Goal: Task Accomplishment & Management: Manage account settings

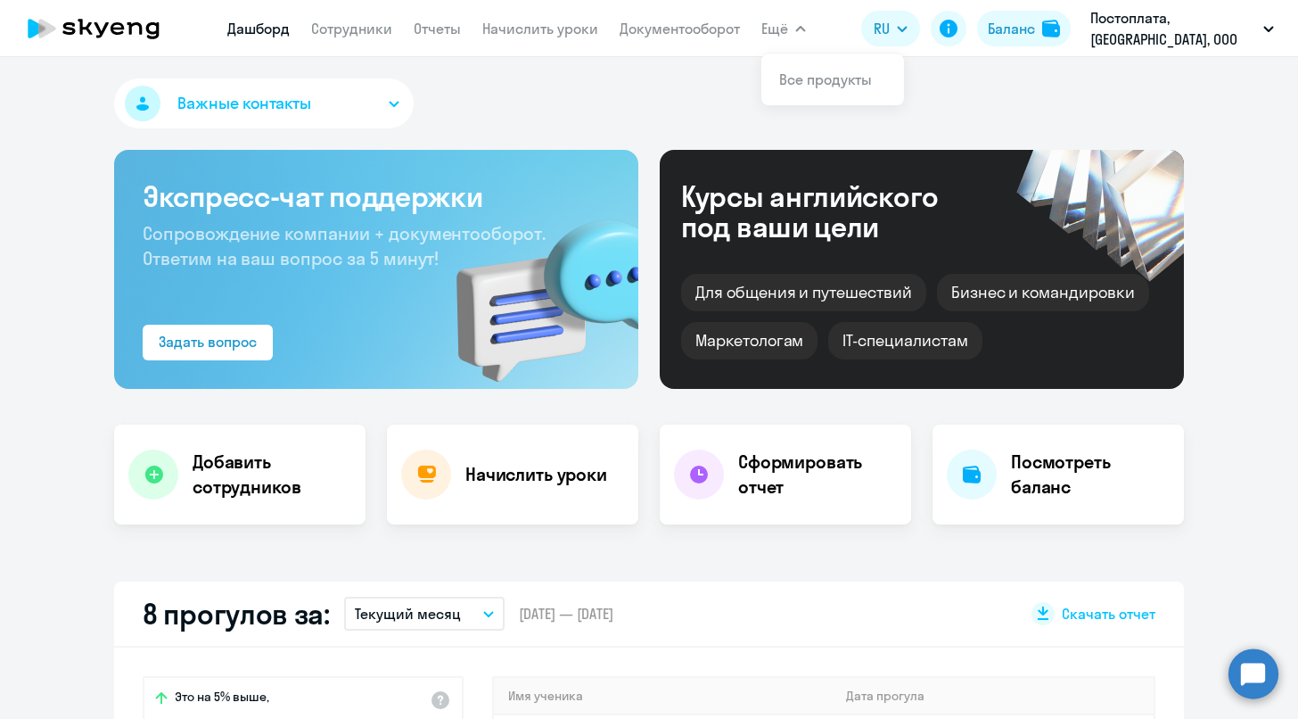
click at [788, 28] on span "Ещё" at bounding box center [775, 28] width 27 height 21
click at [538, 32] on link "Начислить уроки" at bounding box center [540, 29] width 116 height 18
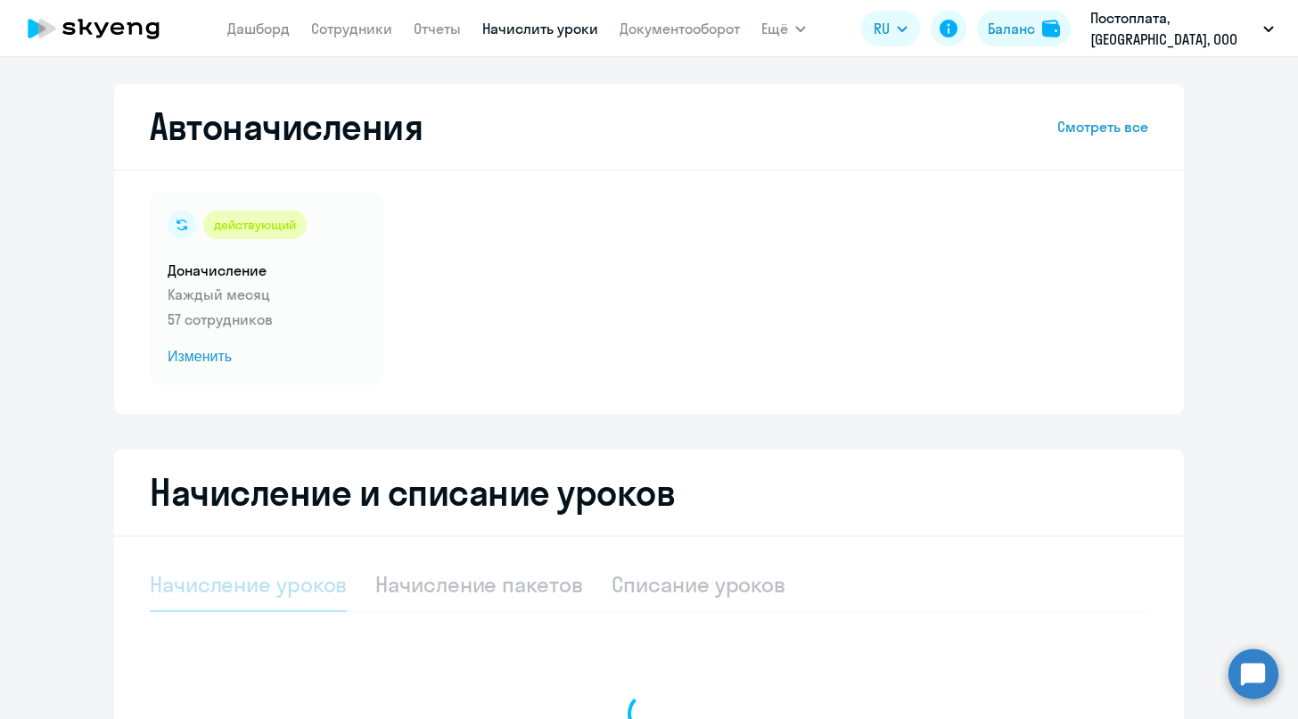
select select "10"
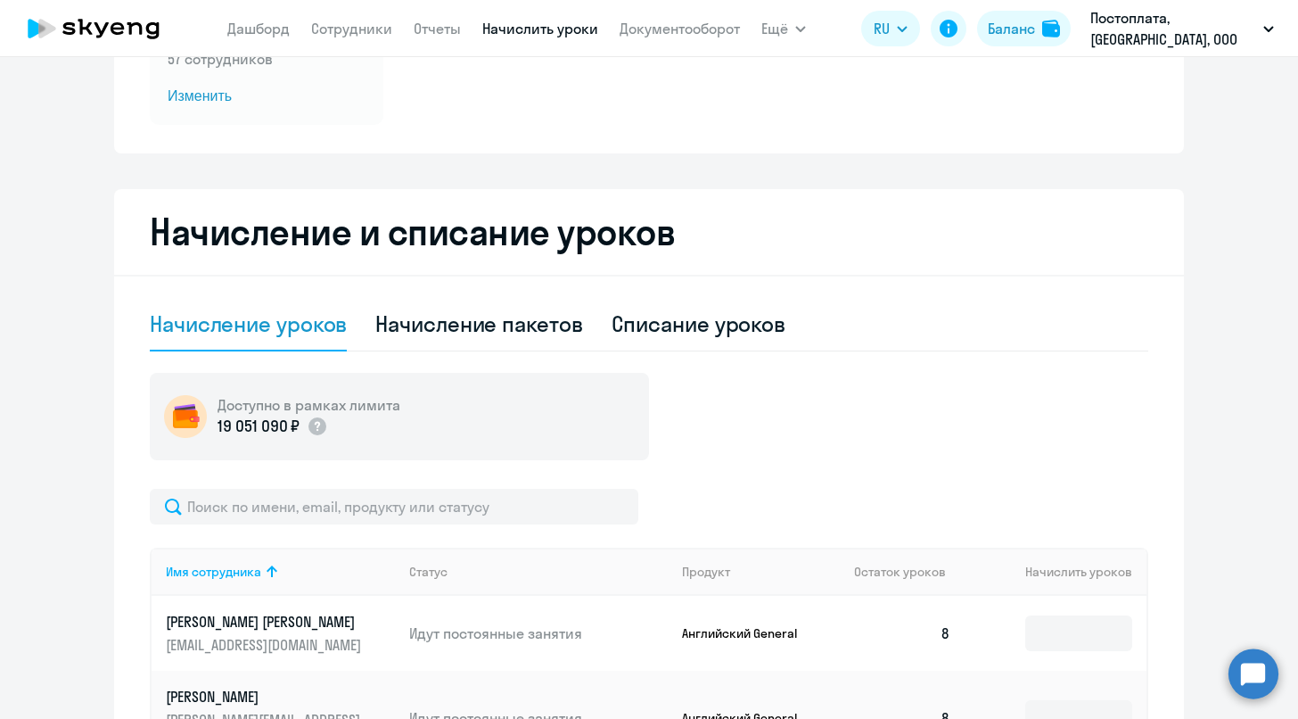
scroll to position [296, 0]
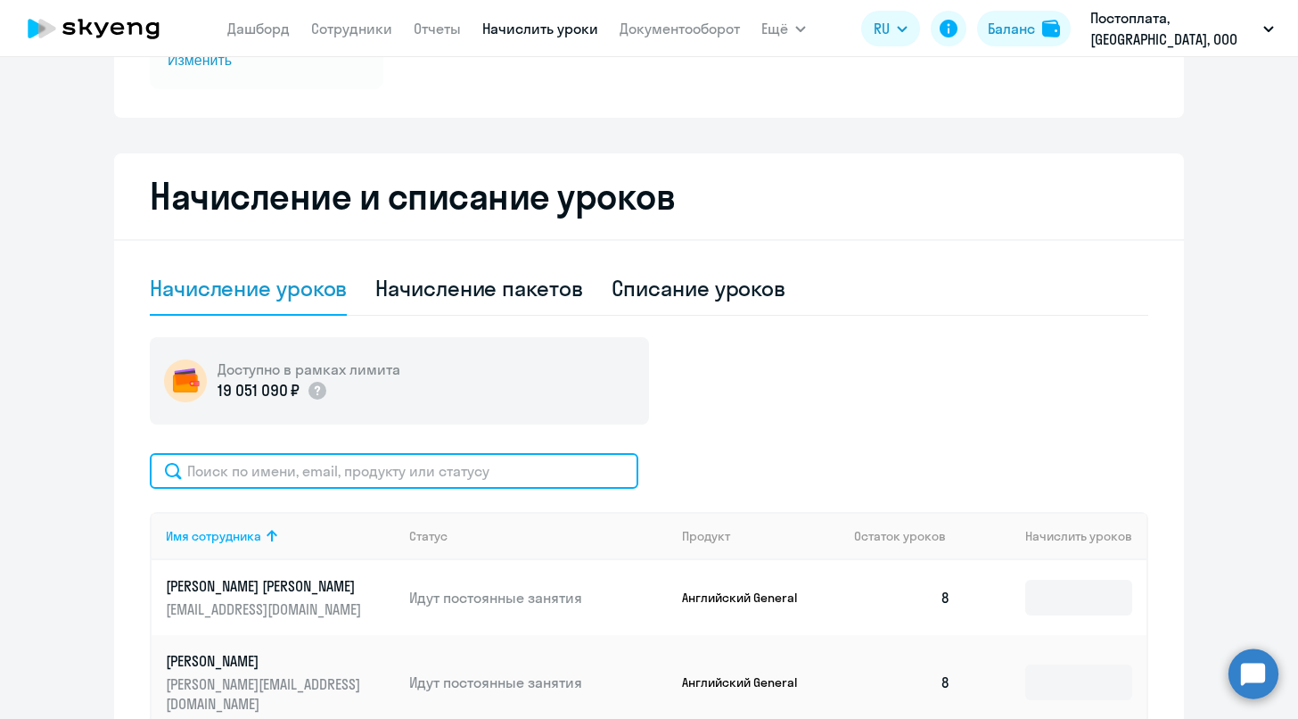
click at [276, 476] on input "text" at bounding box center [394, 471] width 489 height 36
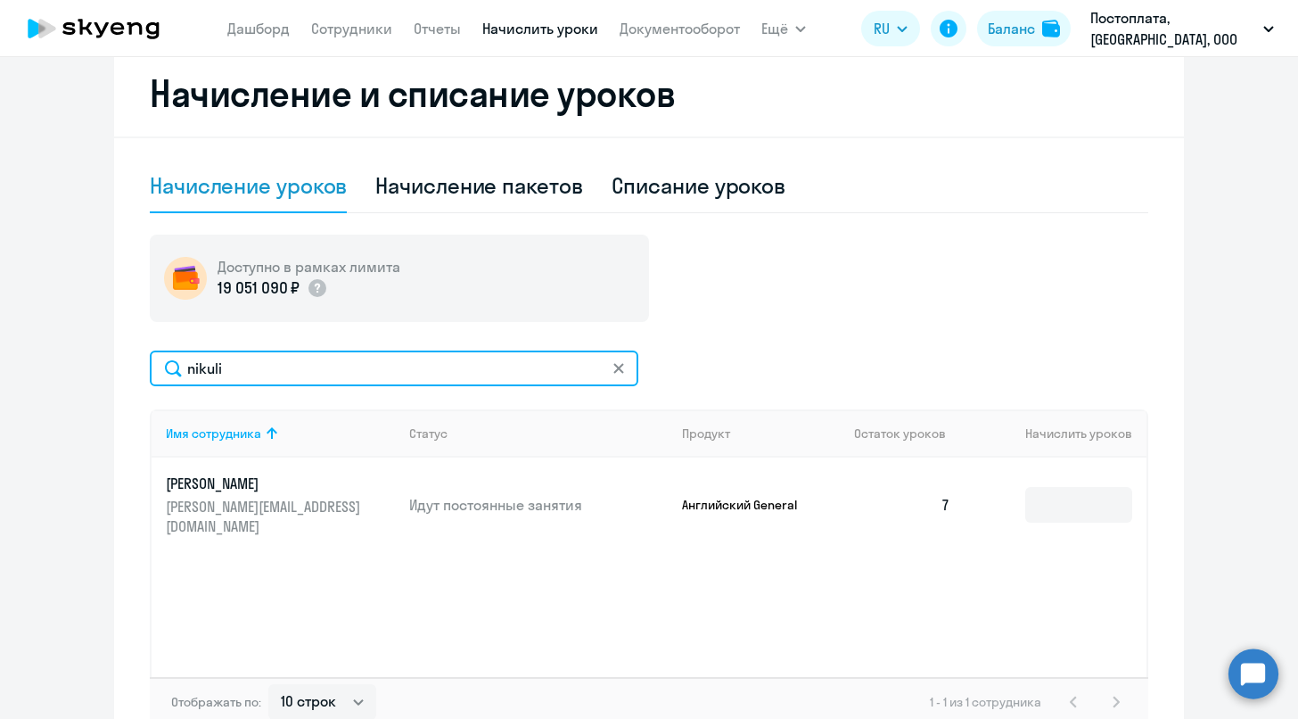
scroll to position [416, 0]
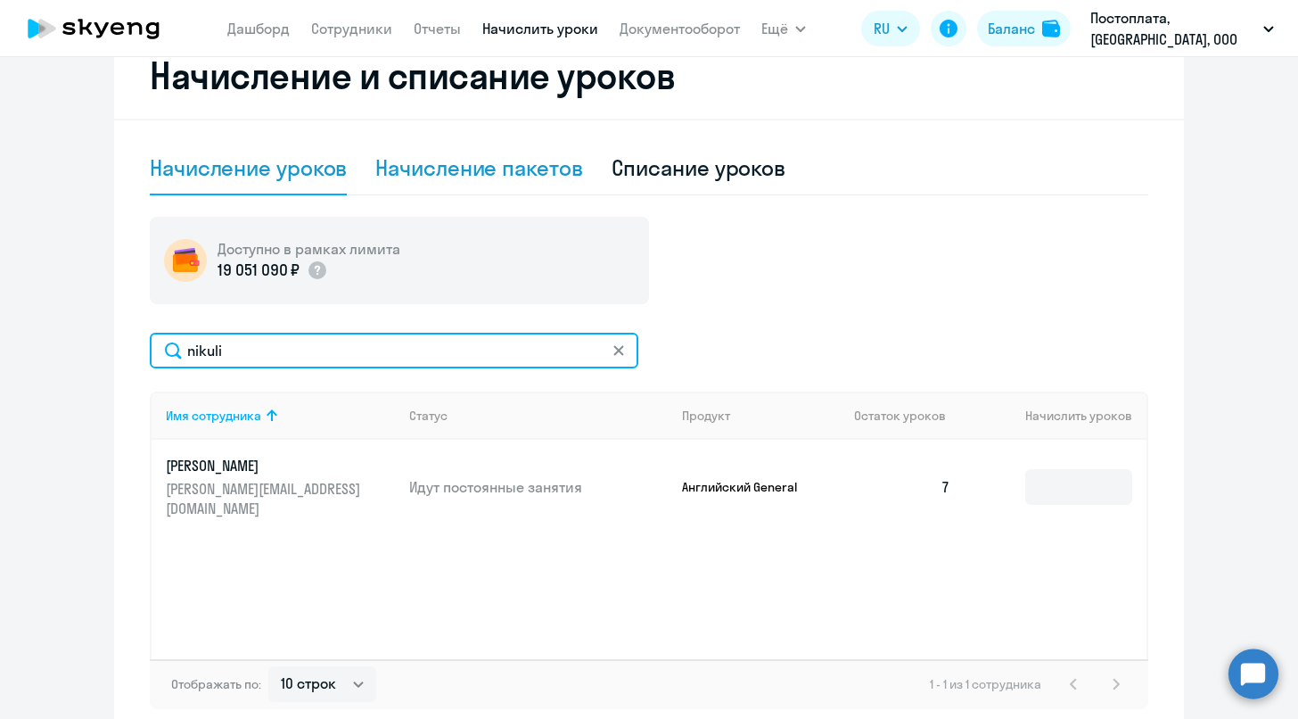
type input "nikuli"
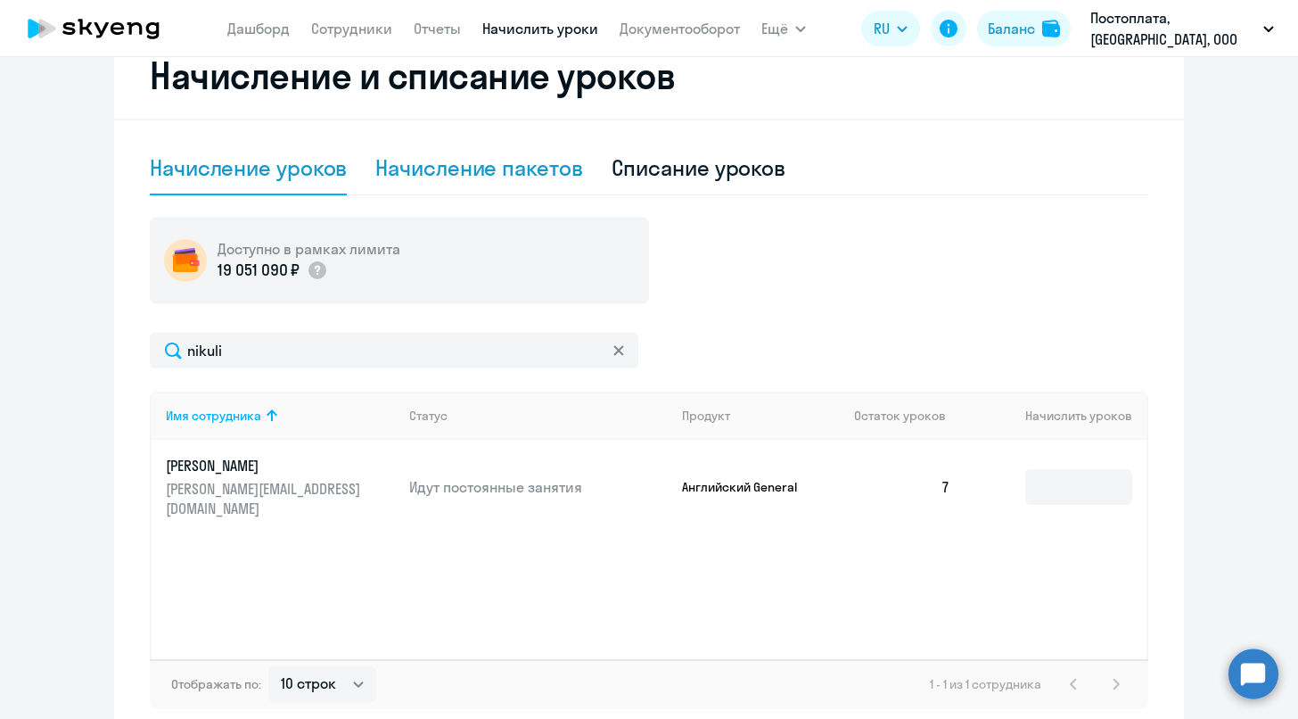
click at [443, 162] on div "Начисление пакетов" at bounding box center [478, 167] width 207 height 29
select select "10"
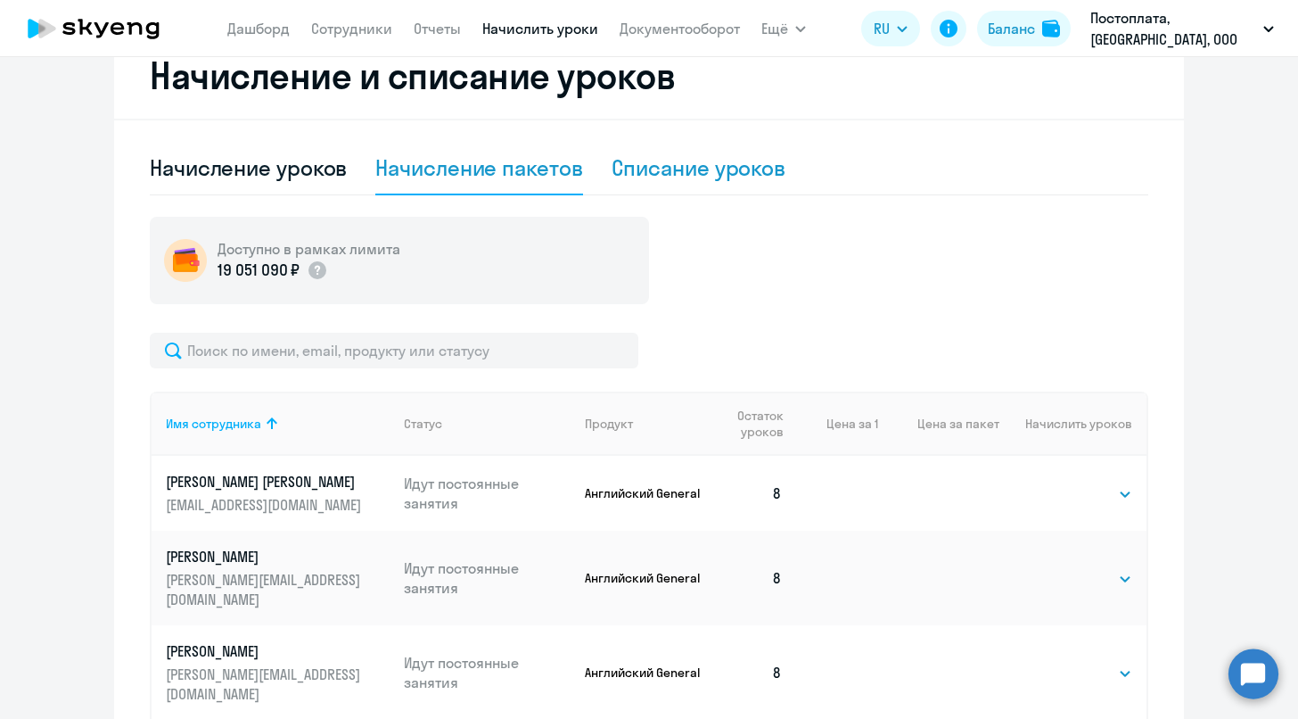
click at [716, 182] on div "Списание уроков" at bounding box center [699, 169] width 175 height 54
select select "10"
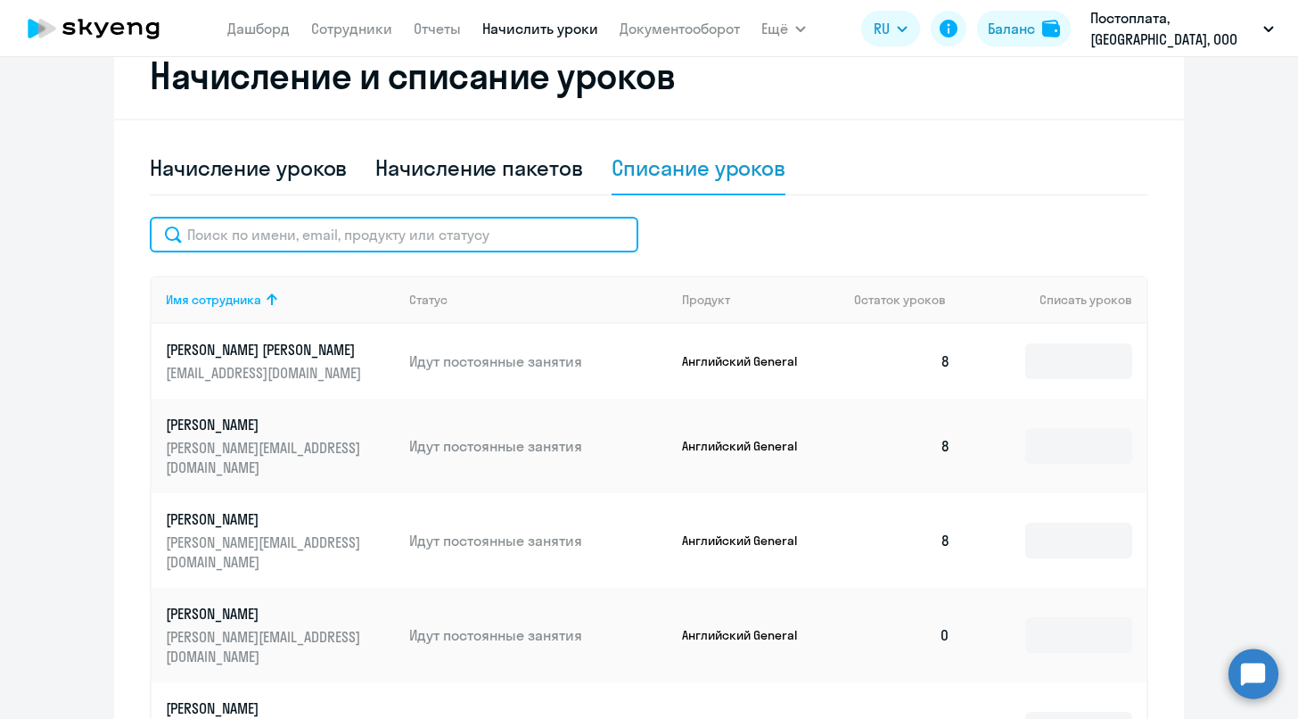
click at [290, 241] on input "text" at bounding box center [394, 235] width 489 height 36
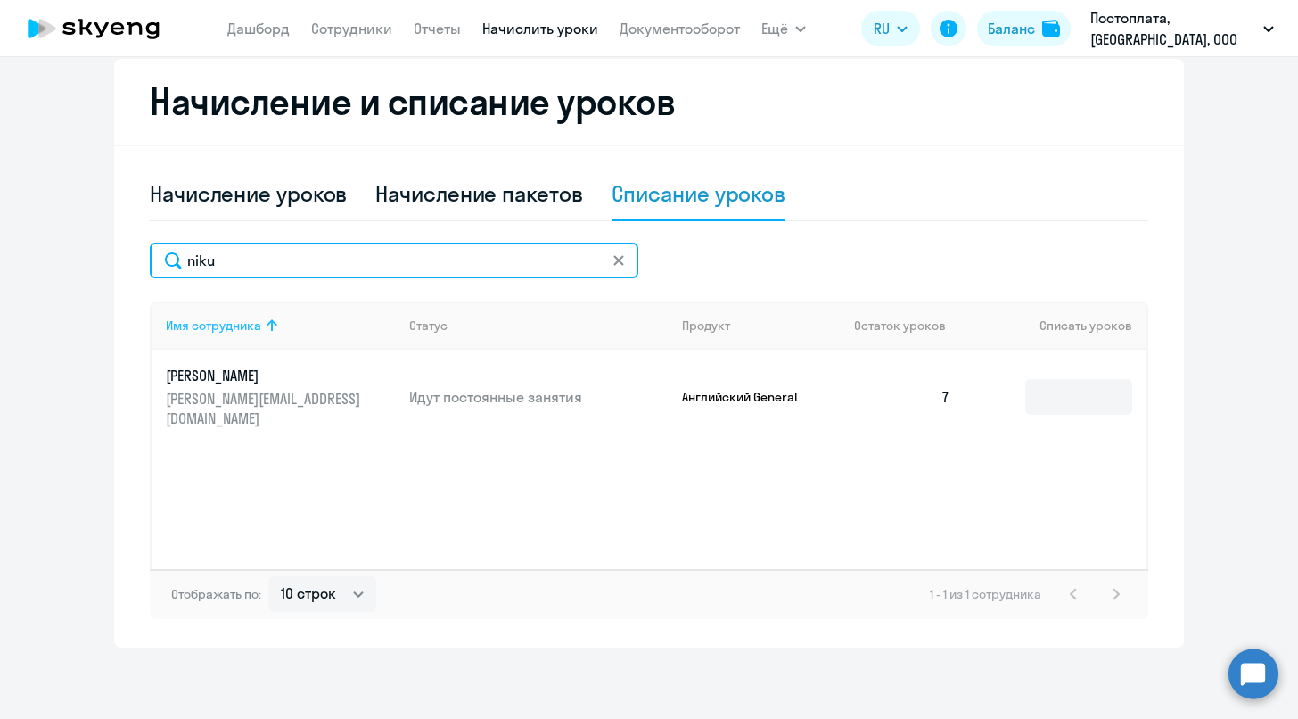
scroll to position [391, 0]
type input "niku"
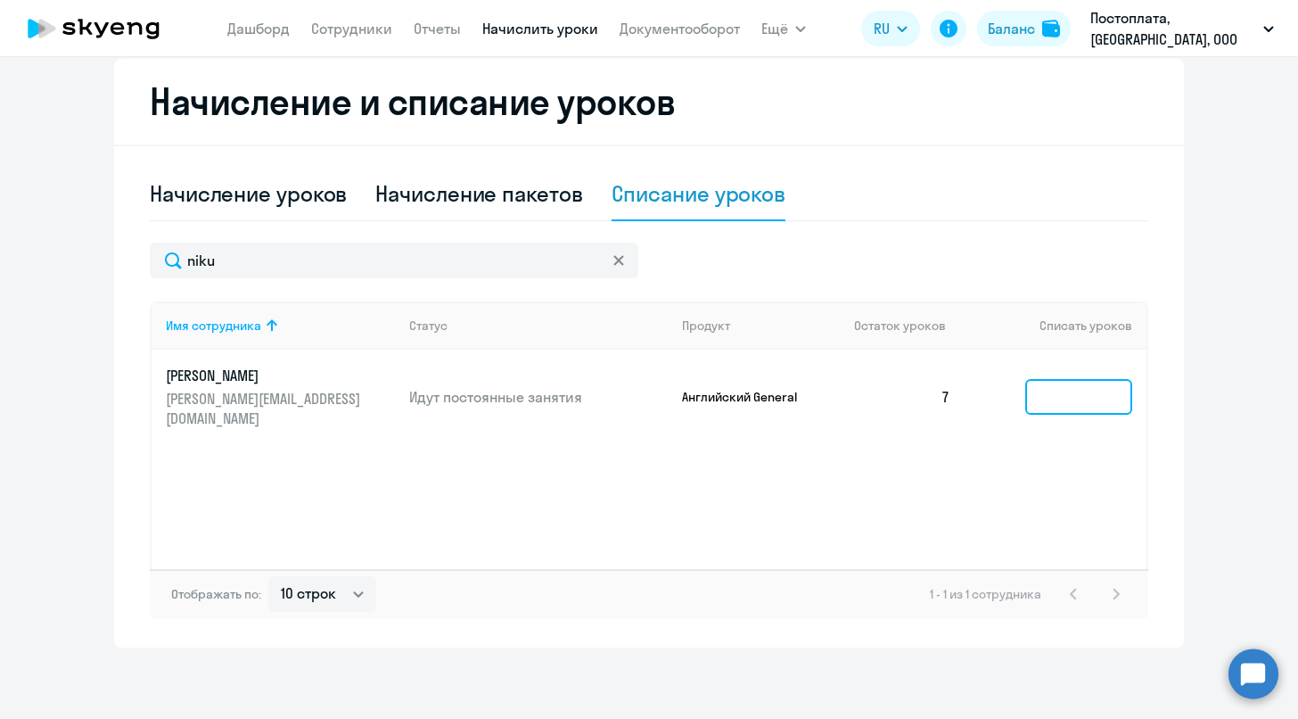
click at [1104, 382] on input at bounding box center [1079, 397] width 107 height 36
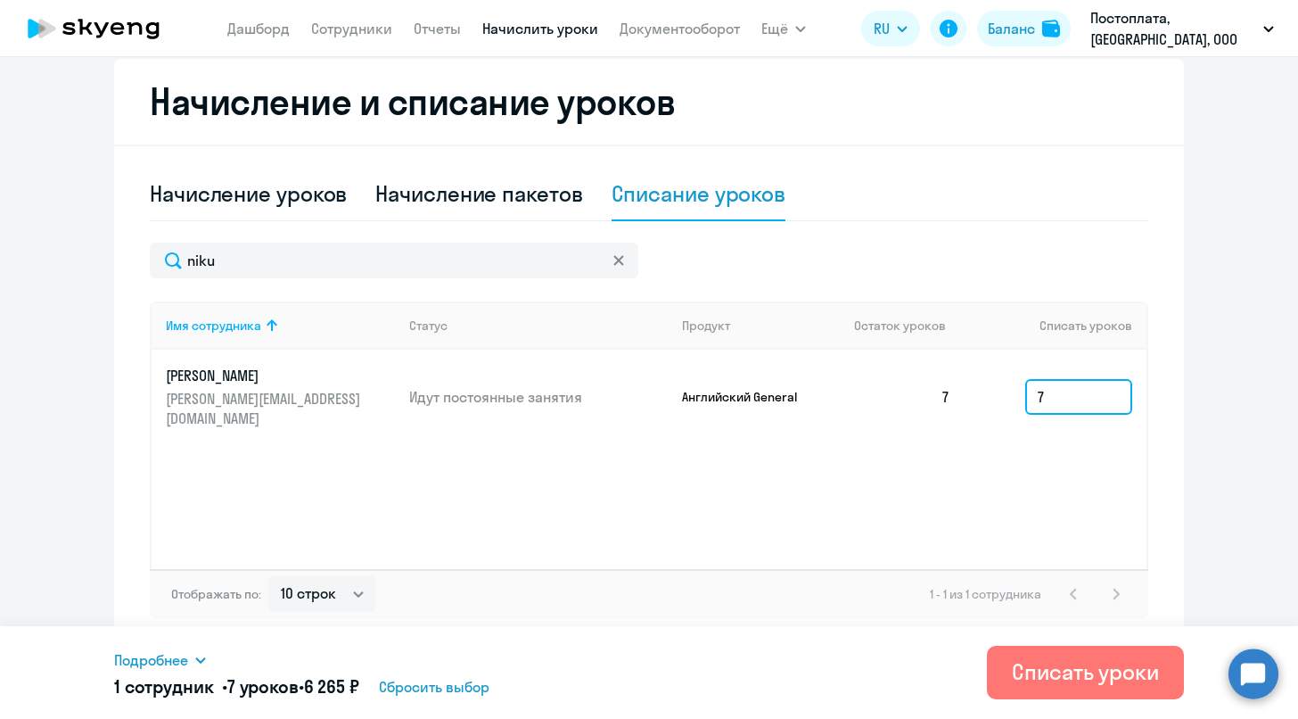
type input "7"
click at [936, 514] on div "Имя сотрудника Статус Продукт Остаток уроков Списать уроков [PERSON_NAME] [PERS…" at bounding box center [649, 435] width 999 height 268
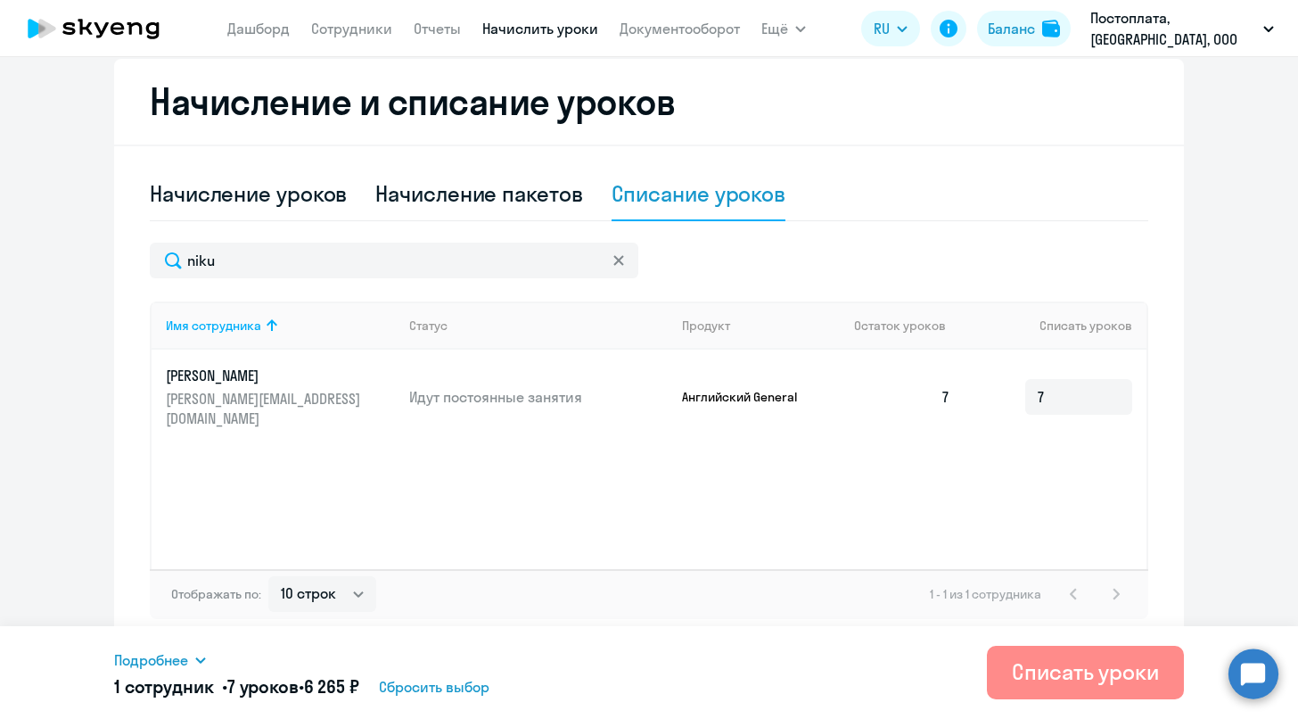
click at [1051, 677] on div "Списать уроки" at bounding box center [1085, 671] width 147 height 29
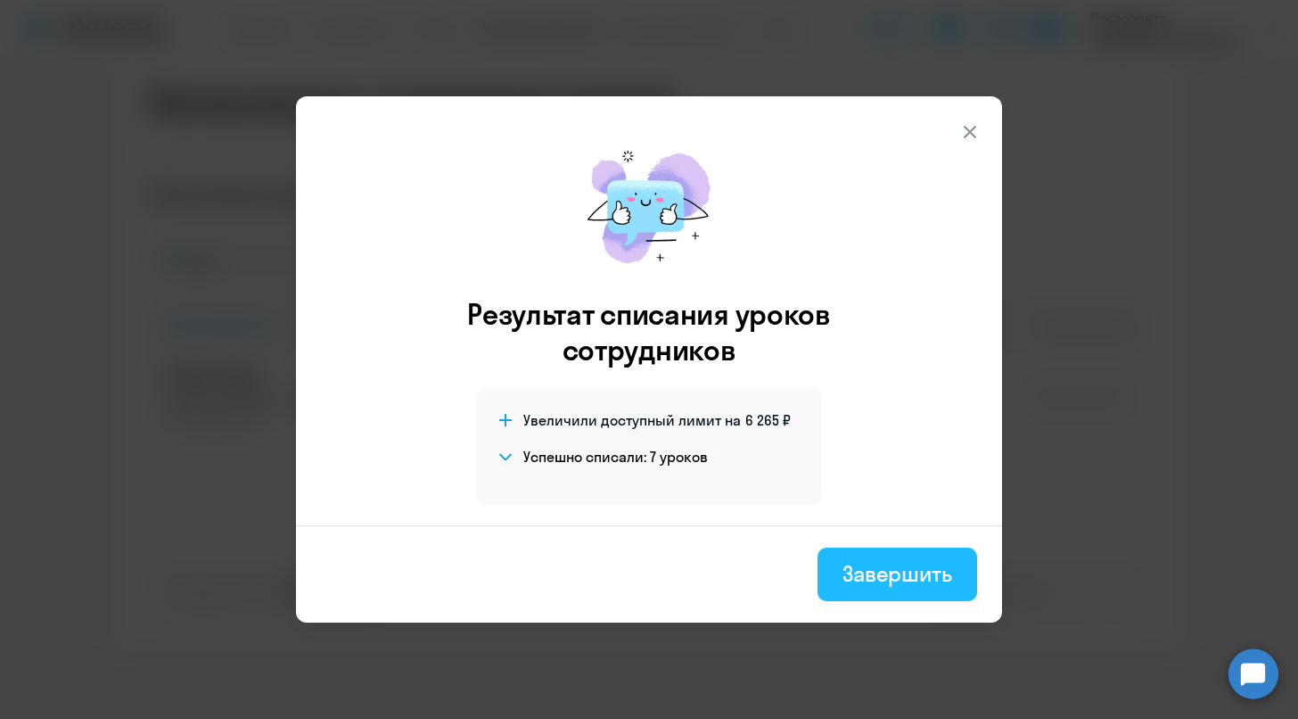
click at [888, 576] on div "Завершить" at bounding box center [898, 573] width 110 height 29
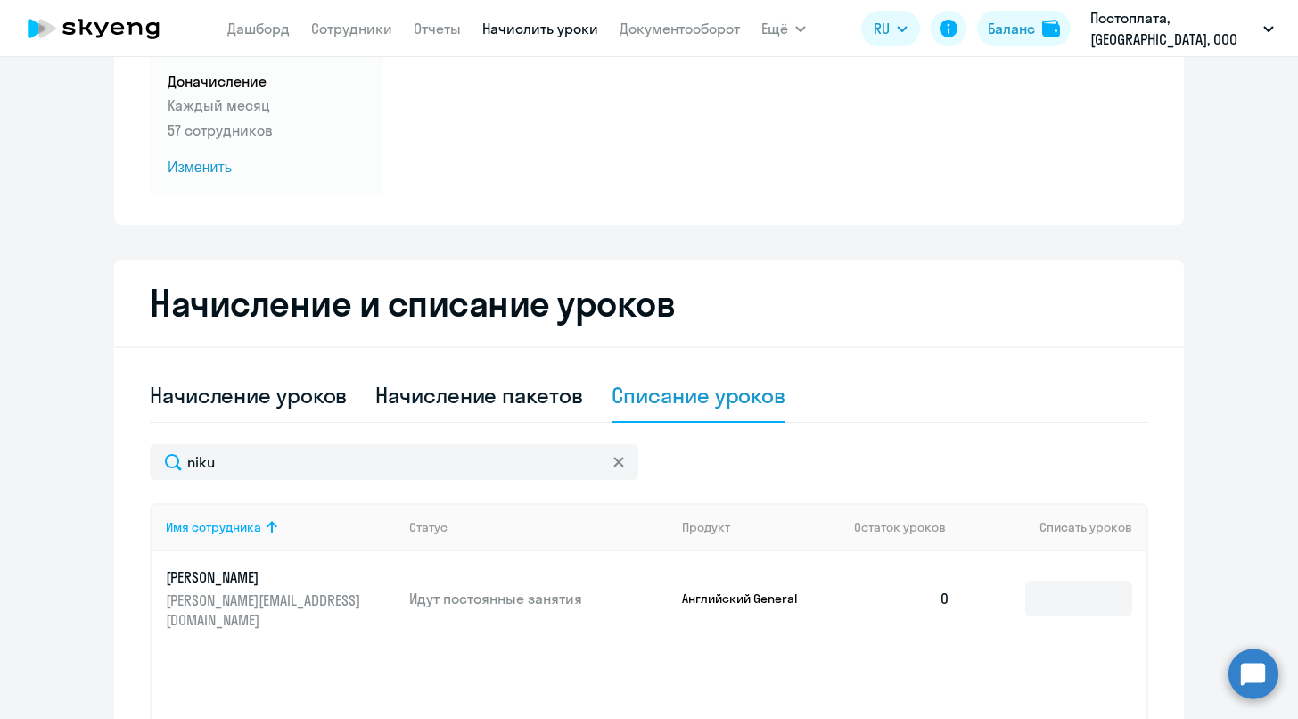
scroll to position [150, 0]
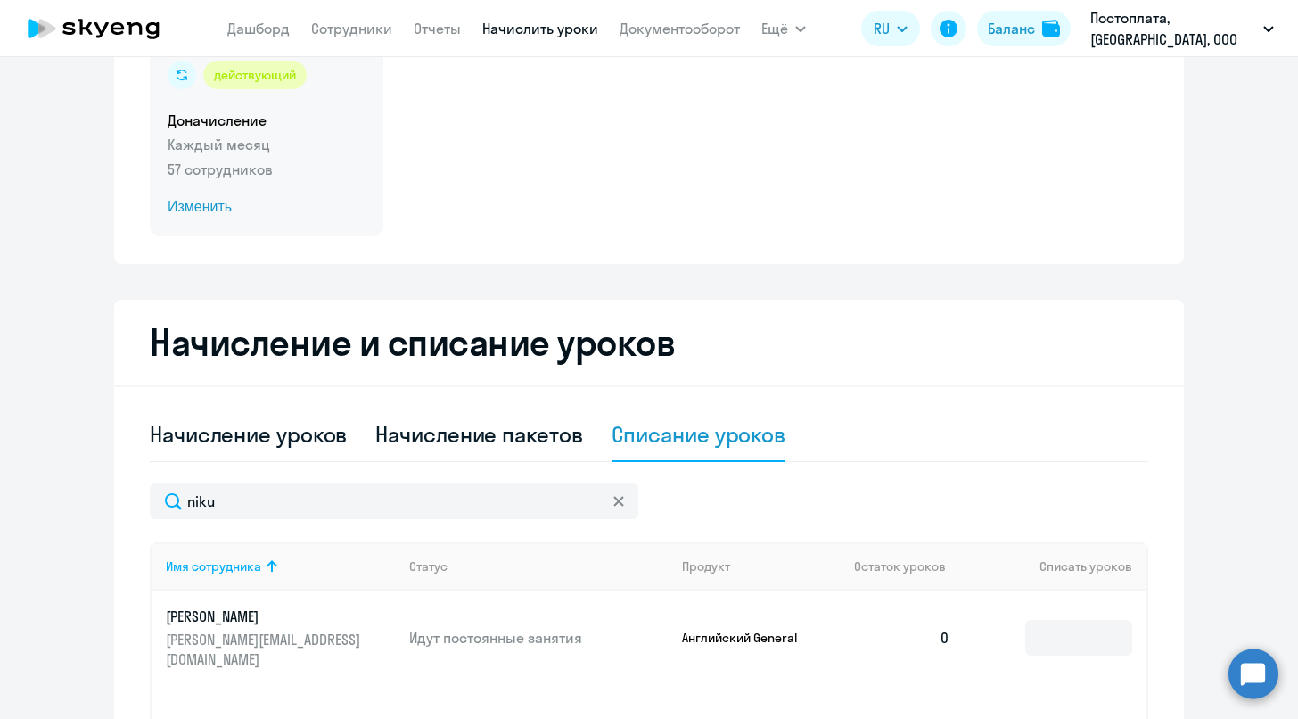
click at [228, 145] on p "Каждый месяц" at bounding box center [267, 144] width 198 height 21
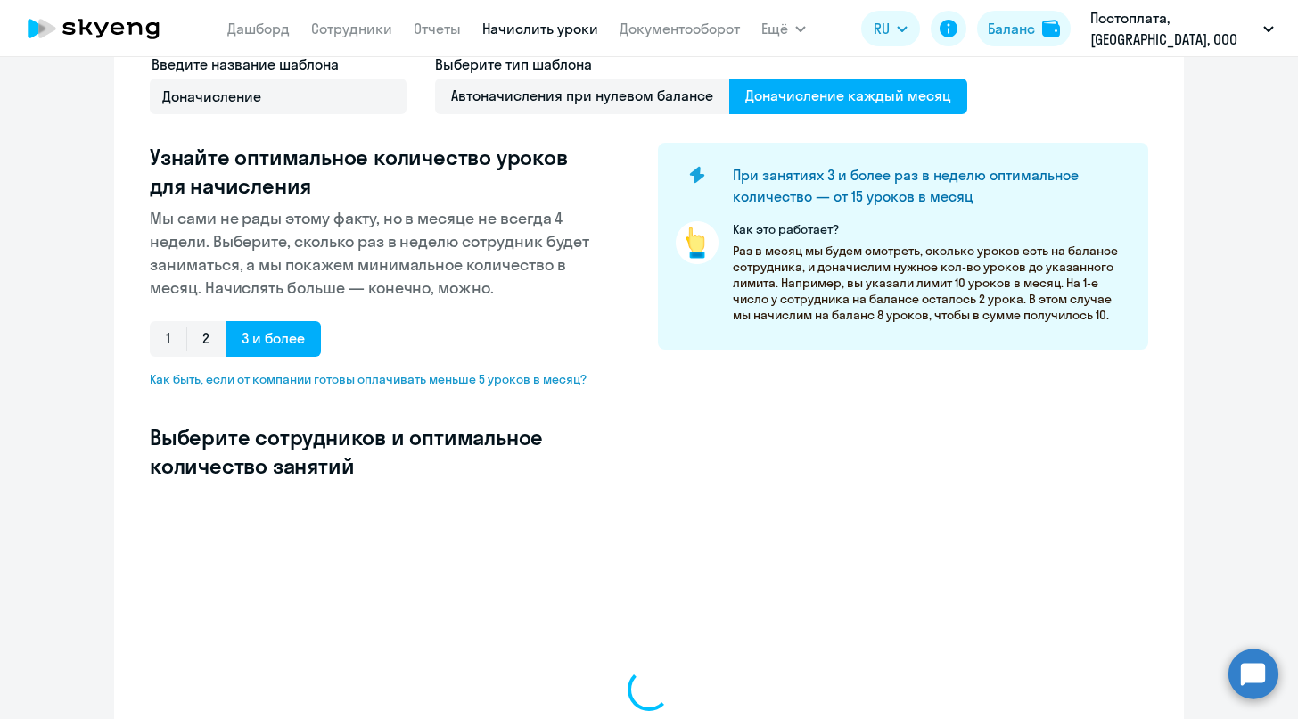
select select "10"
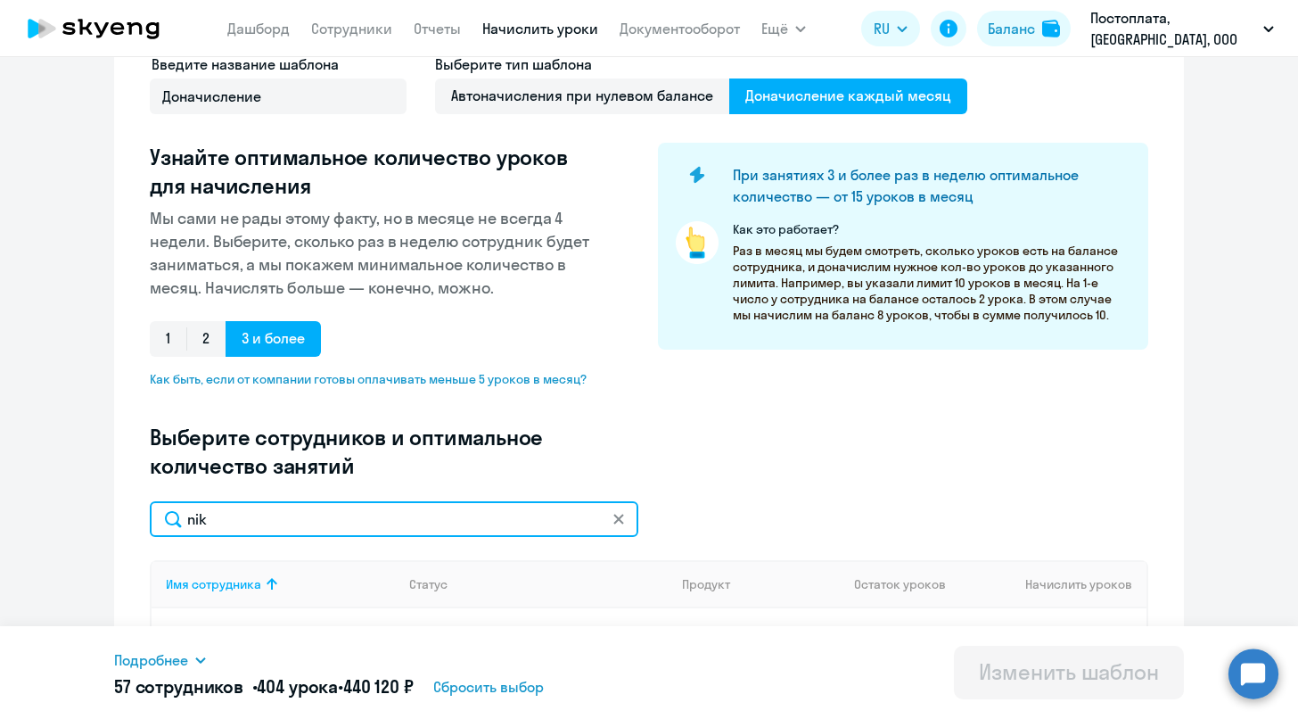
type input "niku"
type input "8"
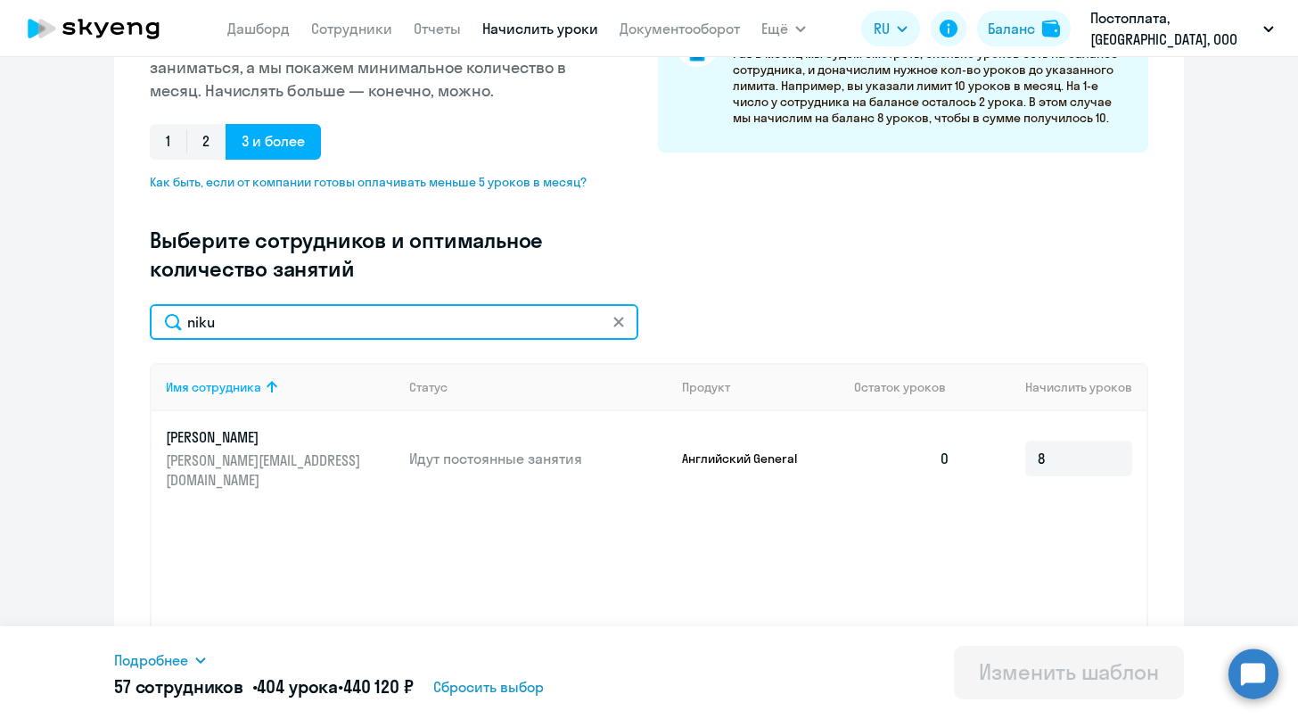
scroll to position [372, 0]
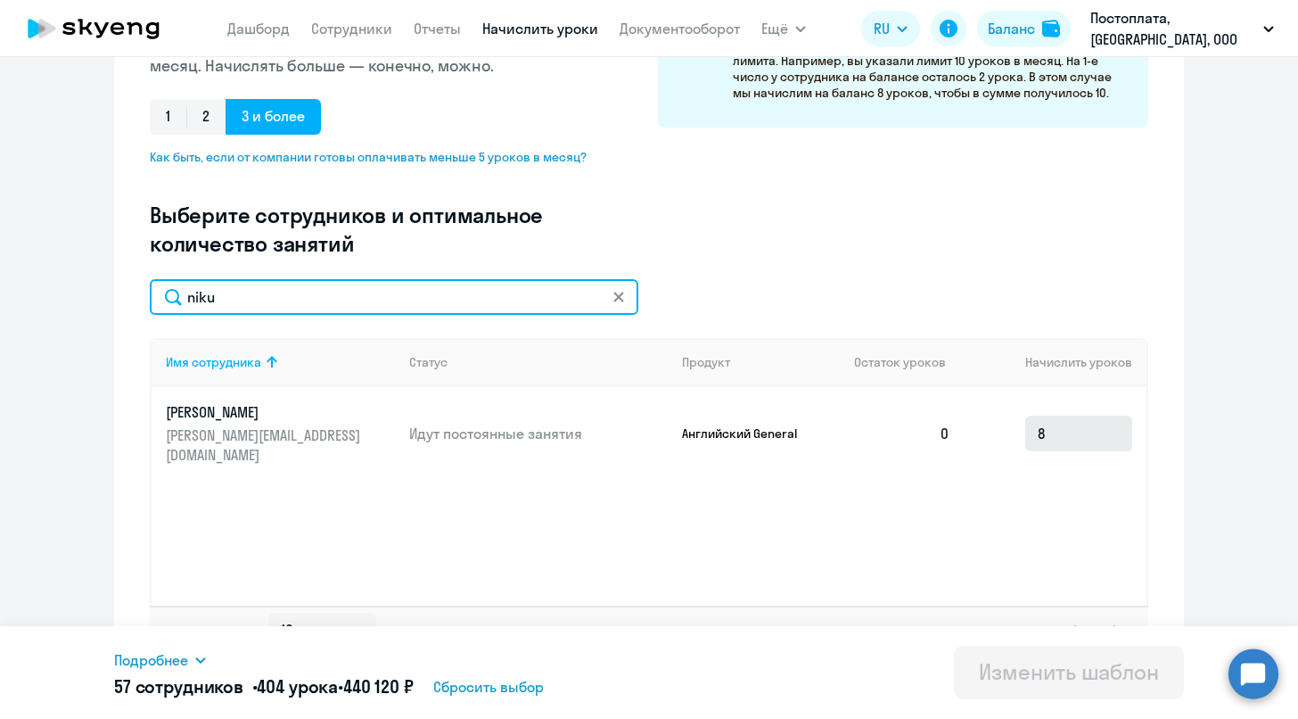
type input "niku"
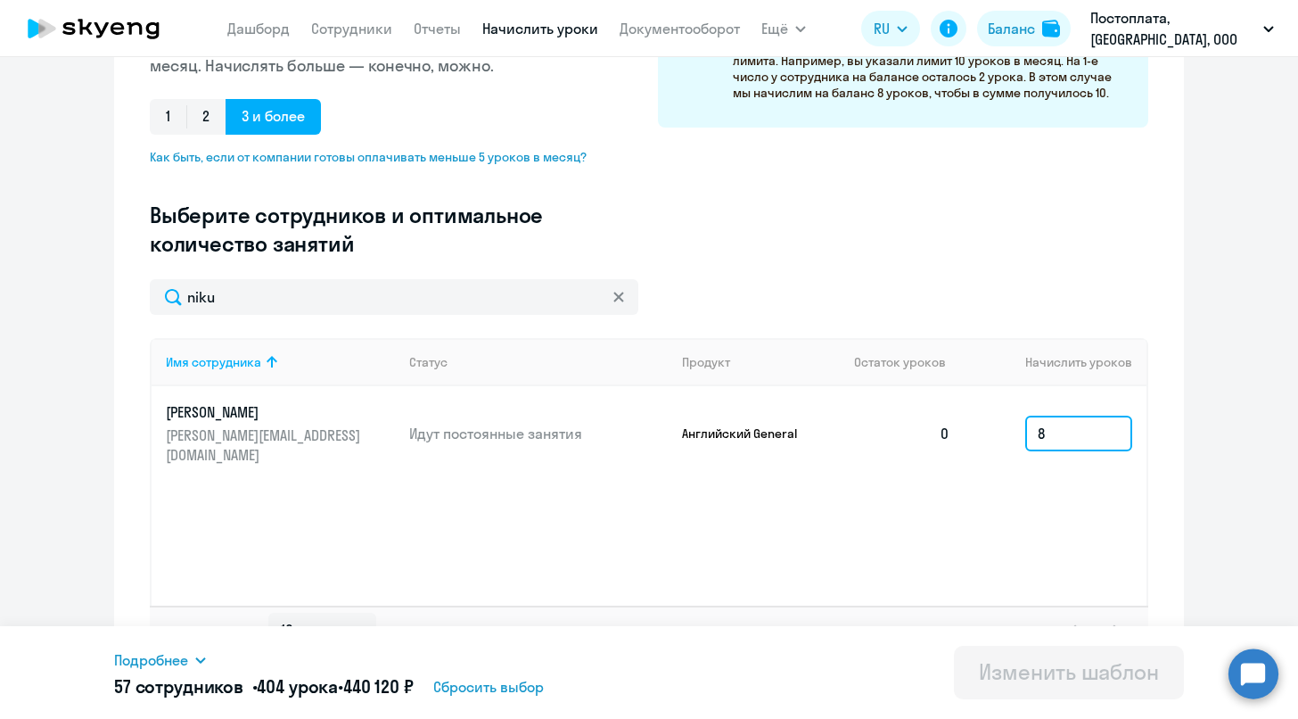
click at [1063, 424] on input "8" at bounding box center [1079, 434] width 107 height 36
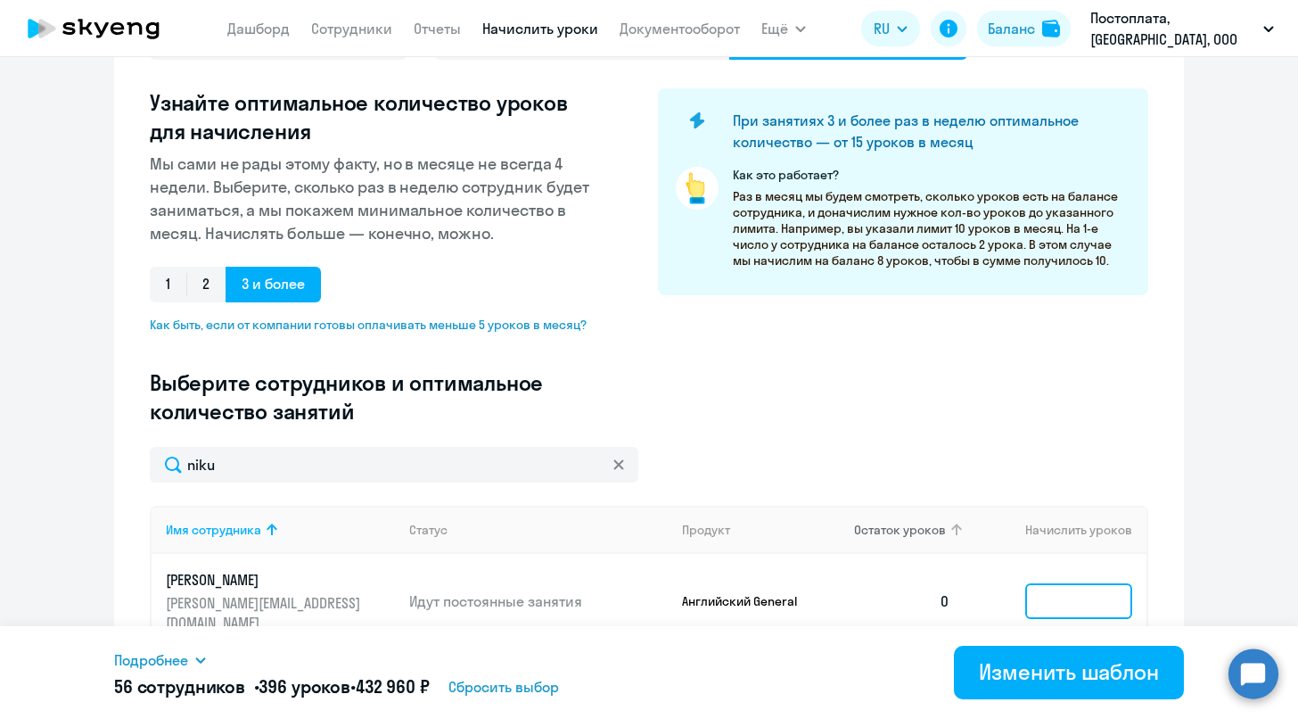
scroll to position [326, 0]
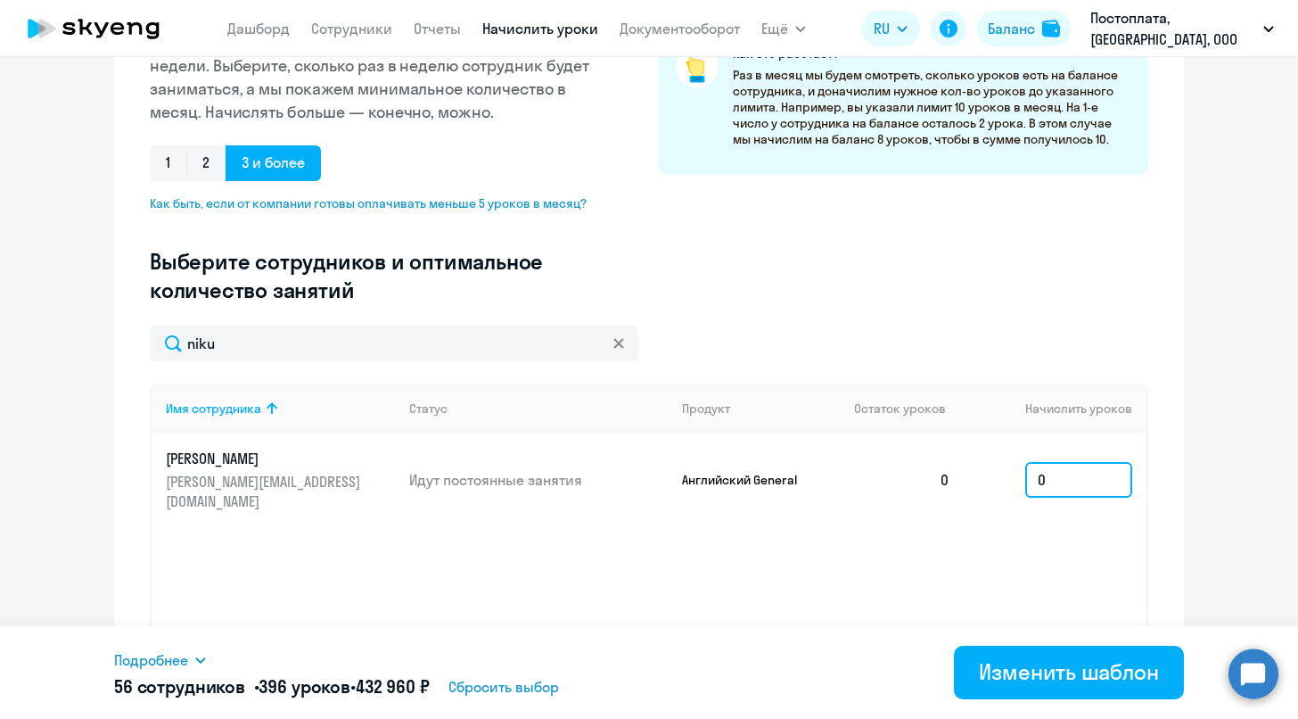
type input "0"
click at [763, 604] on div "Имя сотрудника Статус Продукт Остаток уроков Начислить уроков [PERSON_NAME] [PE…" at bounding box center [649, 518] width 999 height 268
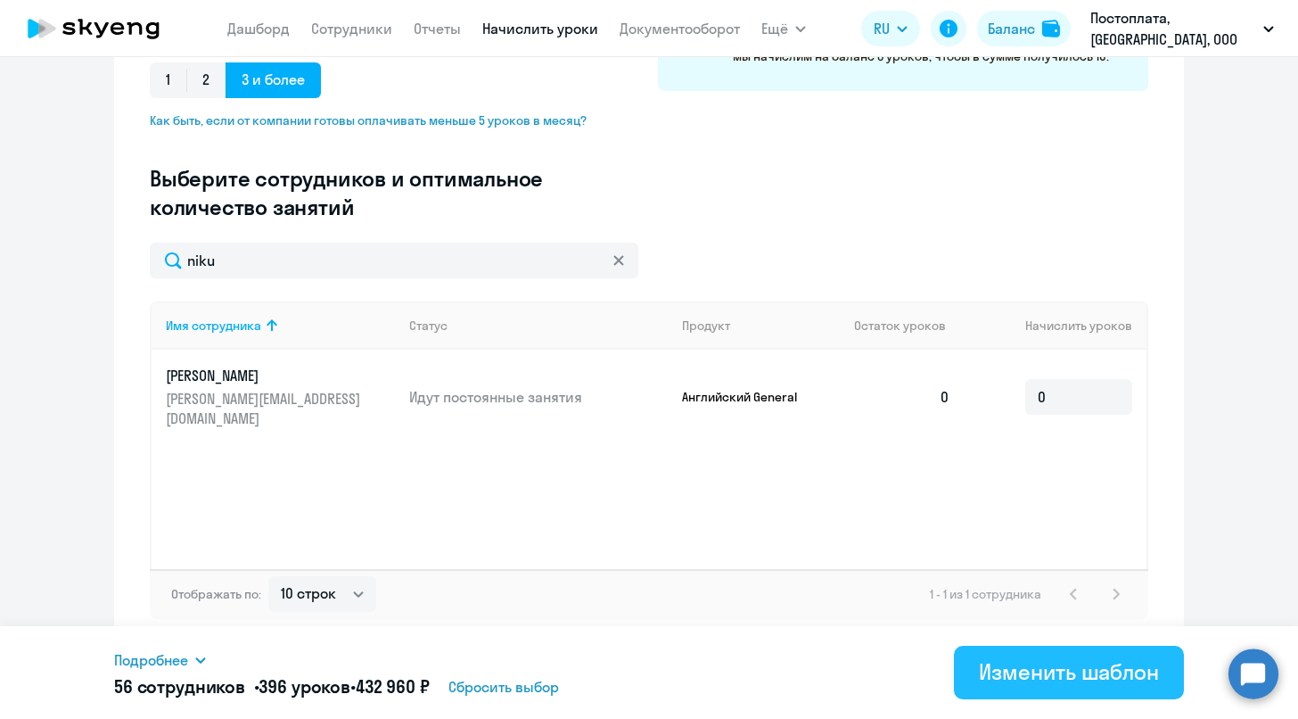
scroll to position [408, 0]
click at [1017, 661] on div "Изменить шаблон" at bounding box center [1069, 671] width 180 height 29
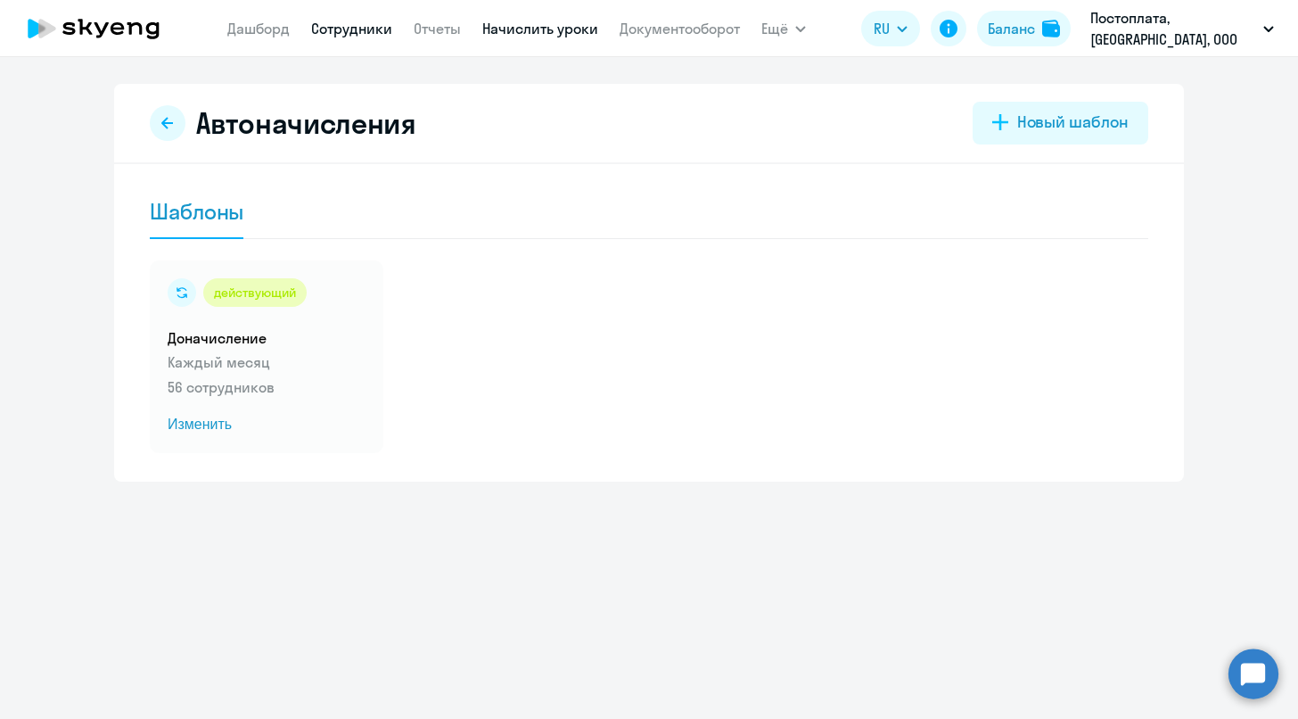
click at [373, 20] on link "Сотрудники" at bounding box center [351, 29] width 81 height 18
select select "30"
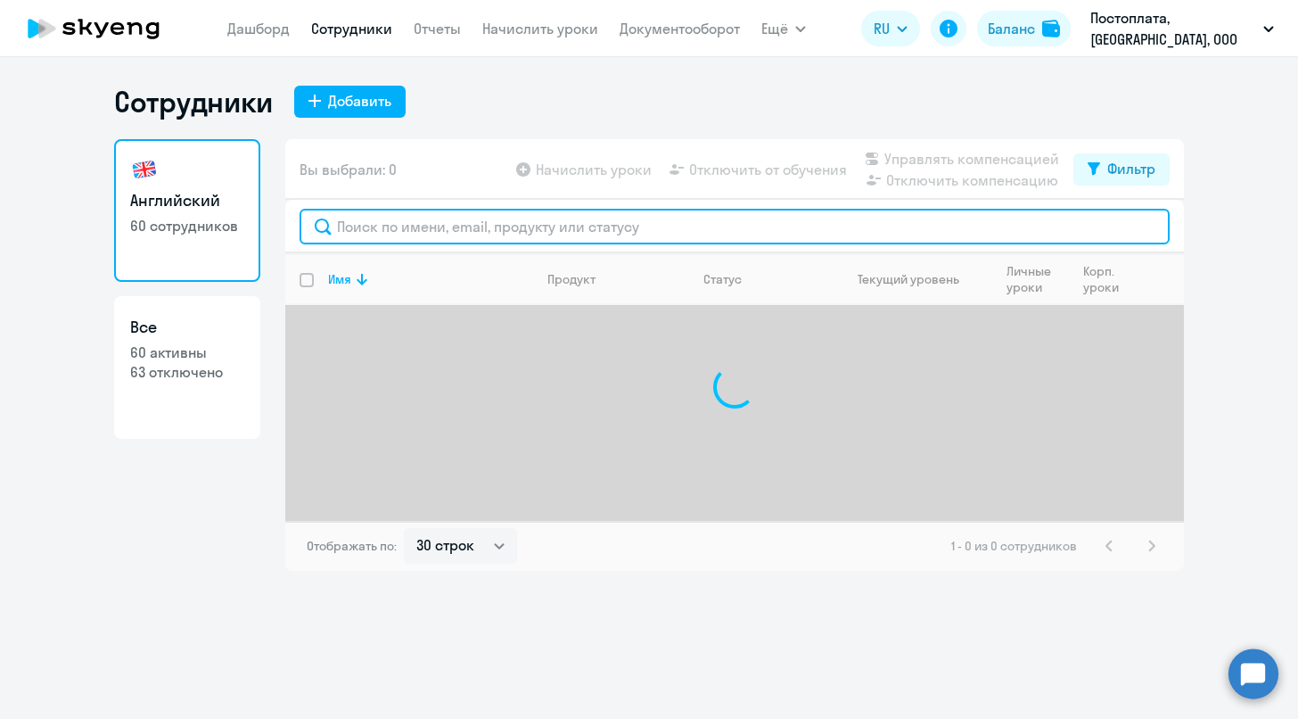
click at [451, 225] on input "text" at bounding box center [735, 227] width 870 height 36
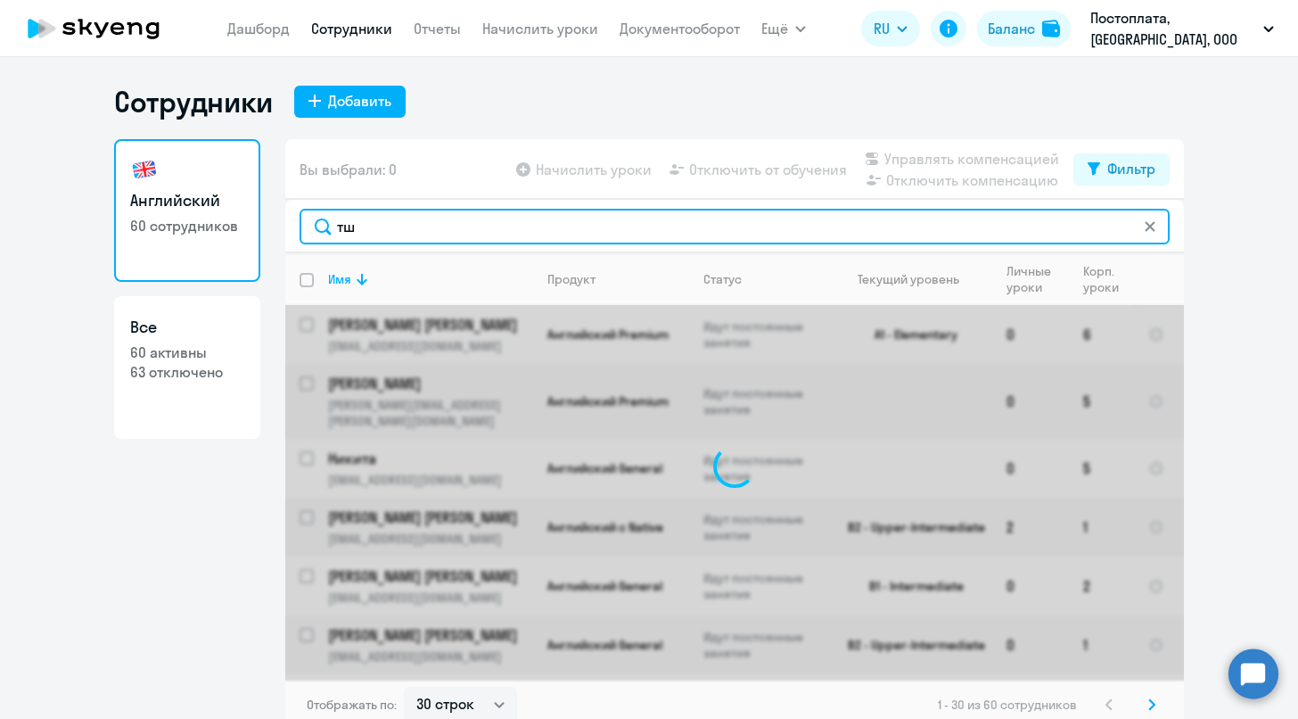
type input "т"
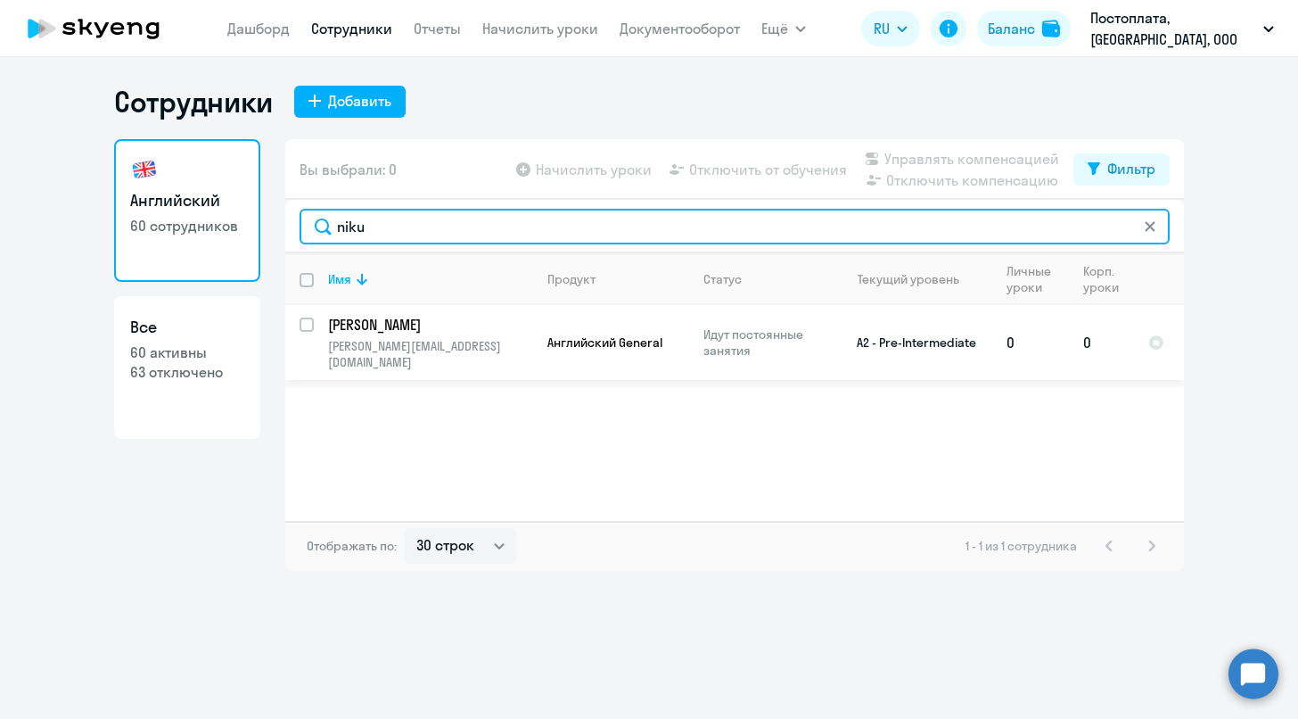
type input "niku"
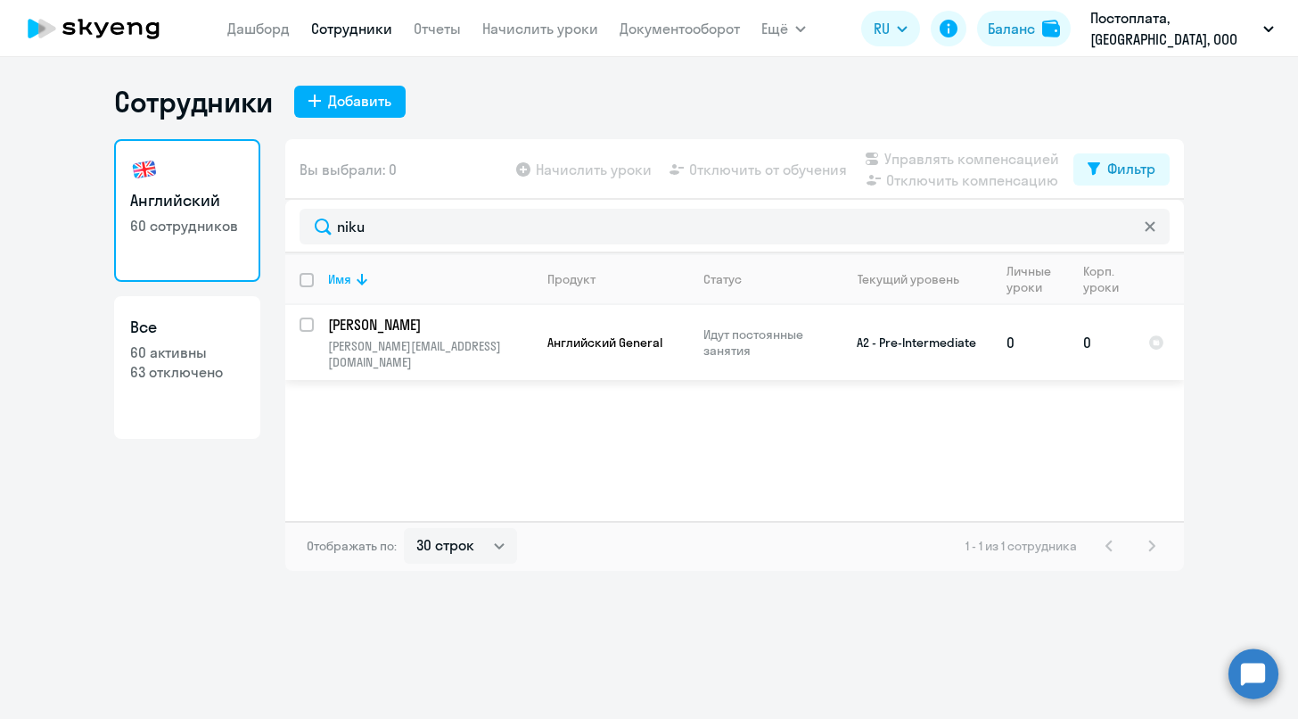
click at [305, 321] on input "select row 39965238" at bounding box center [318, 335] width 36 height 36
checkbox input "true"
click at [804, 165] on span "Отключить от обучения" at bounding box center [768, 169] width 158 height 21
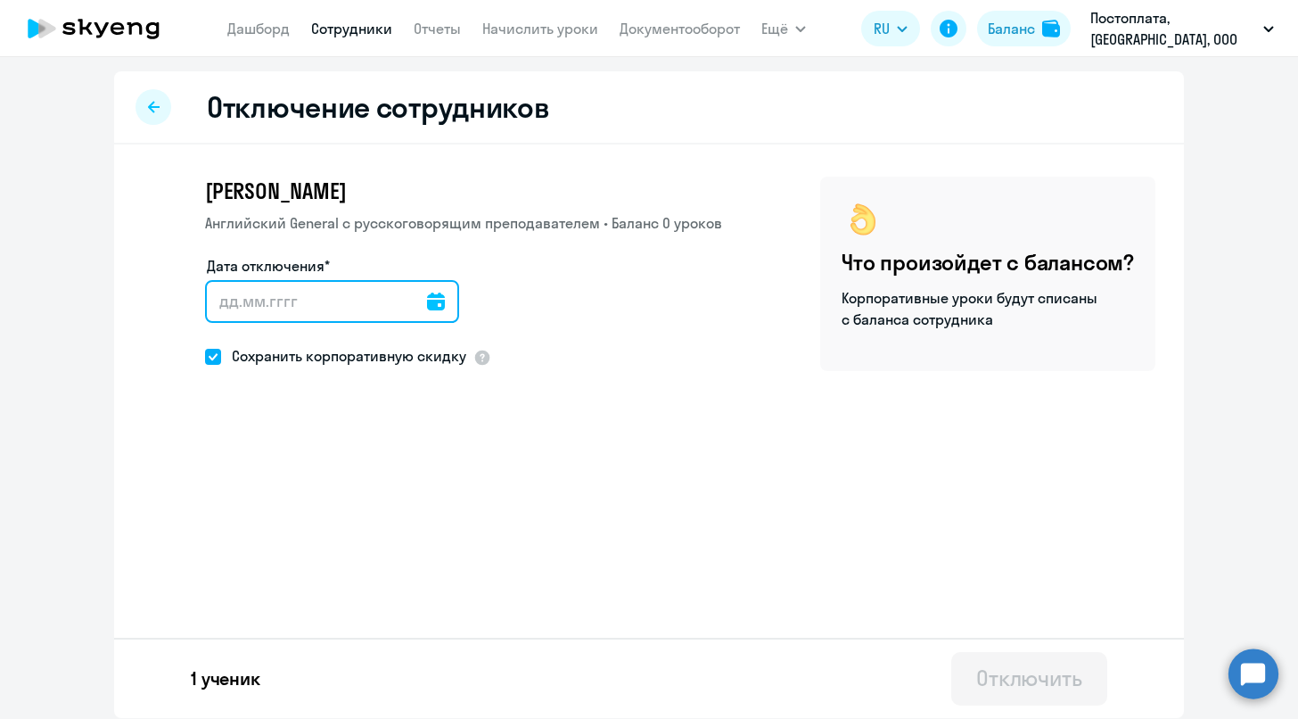
click at [309, 311] on input "Дата отключения*" at bounding box center [332, 301] width 254 height 43
click at [442, 285] on div at bounding box center [436, 301] width 18 height 43
click at [441, 301] on icon at bounding box center [436, 302] width 18 height 18
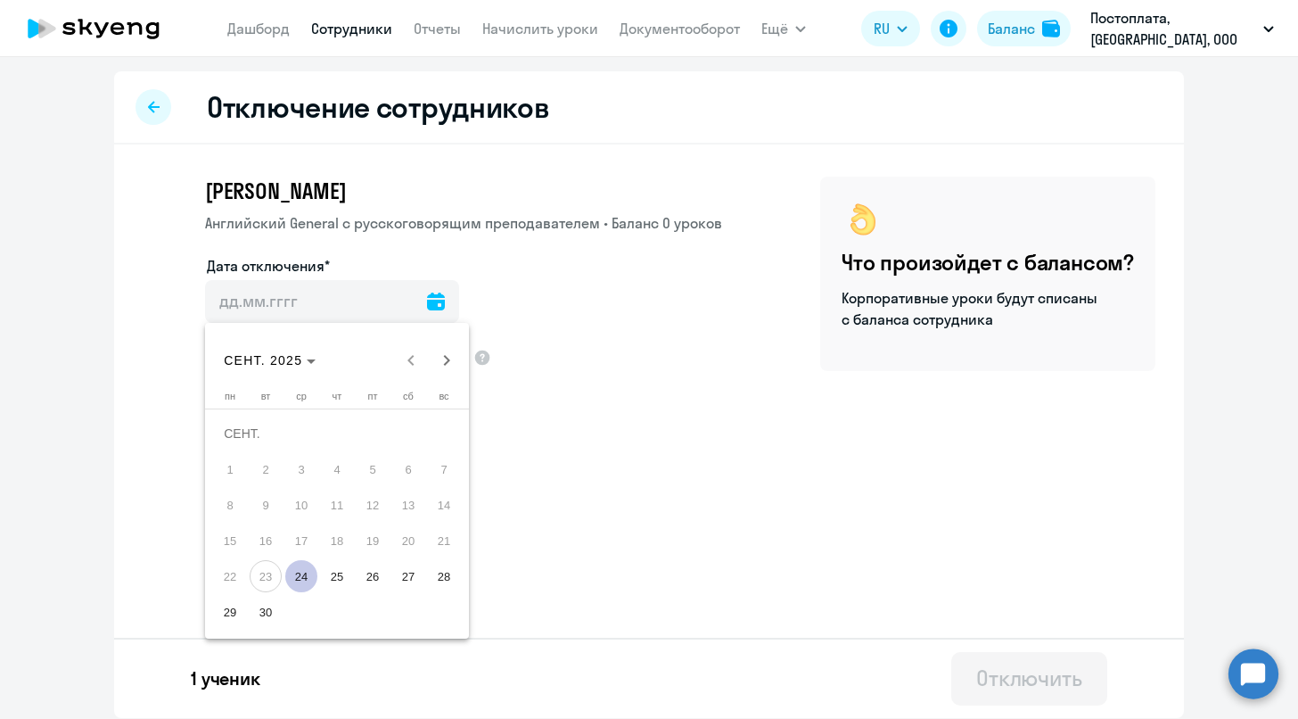
click at [304, 578] on span "24" at bounding box center [301, 576] width 32 height 32
type input "[DATE]"
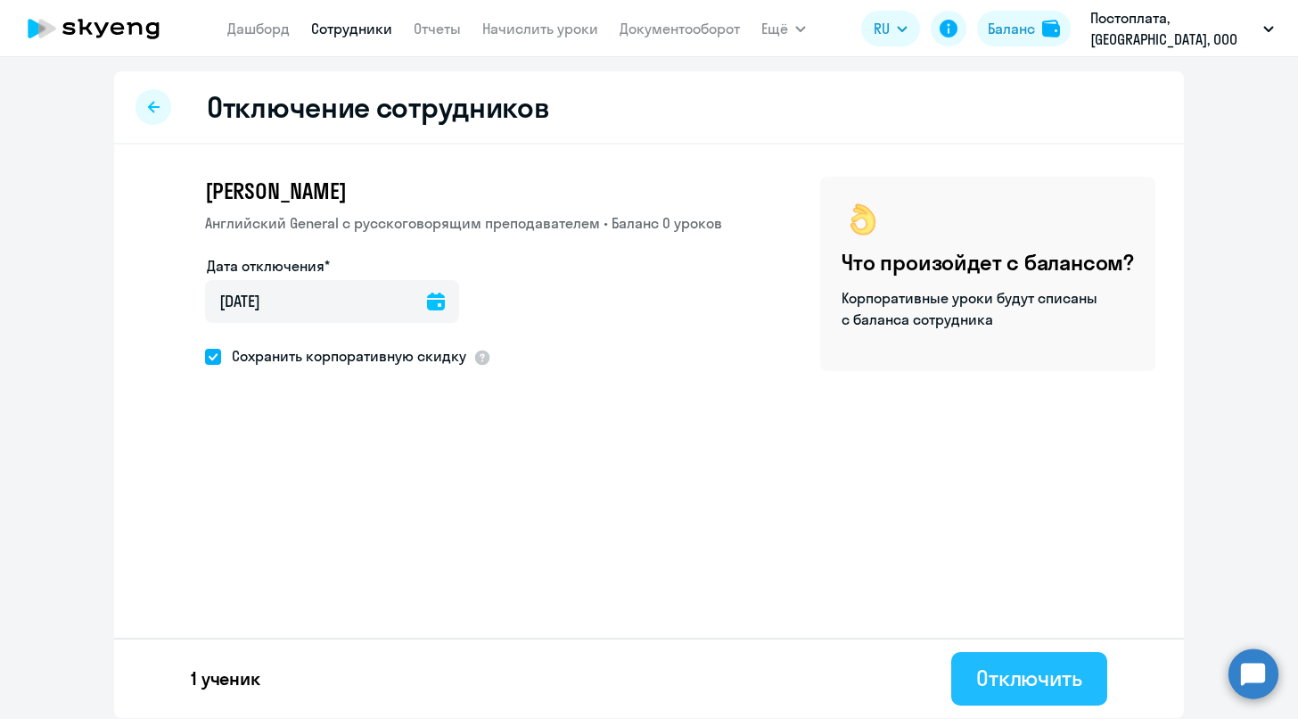
click at [1025, 698] on button "Отключить" at bounding box center [1030, 679] width 156 height 54
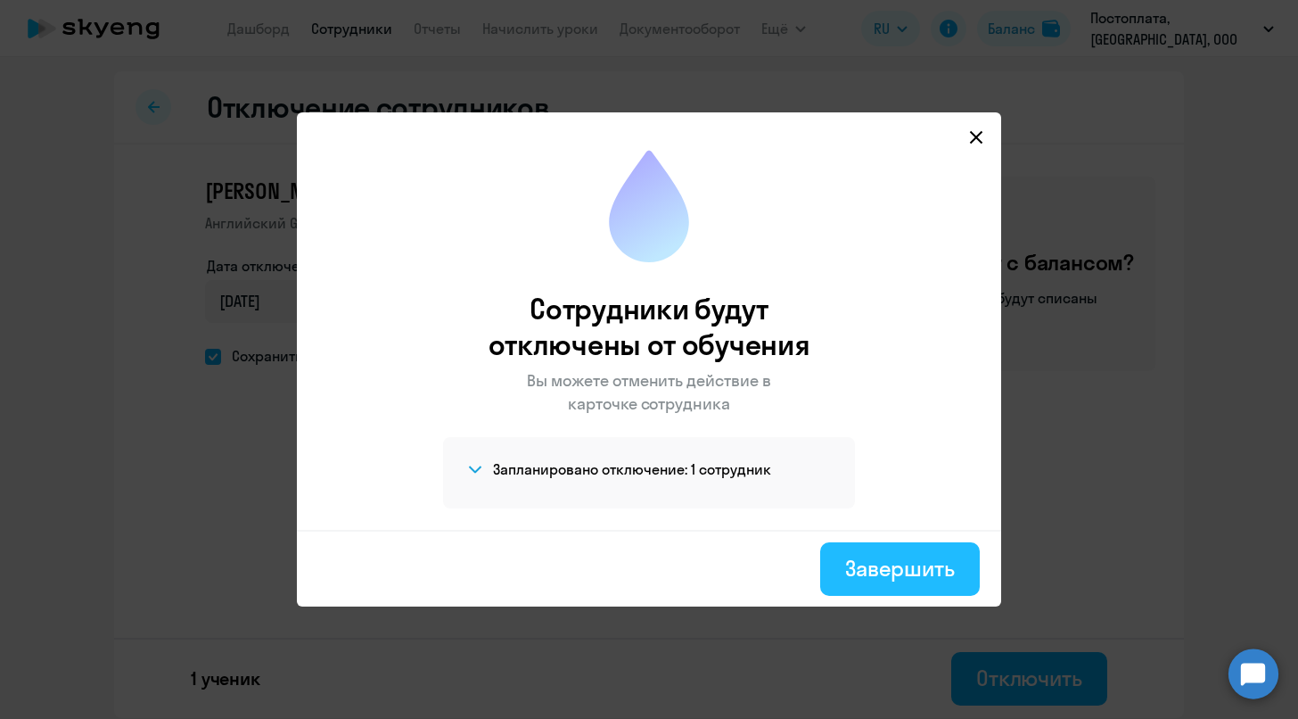
click at [907, 564] on div "Завершить" at bounding box center [900, 568] width 110 height 29
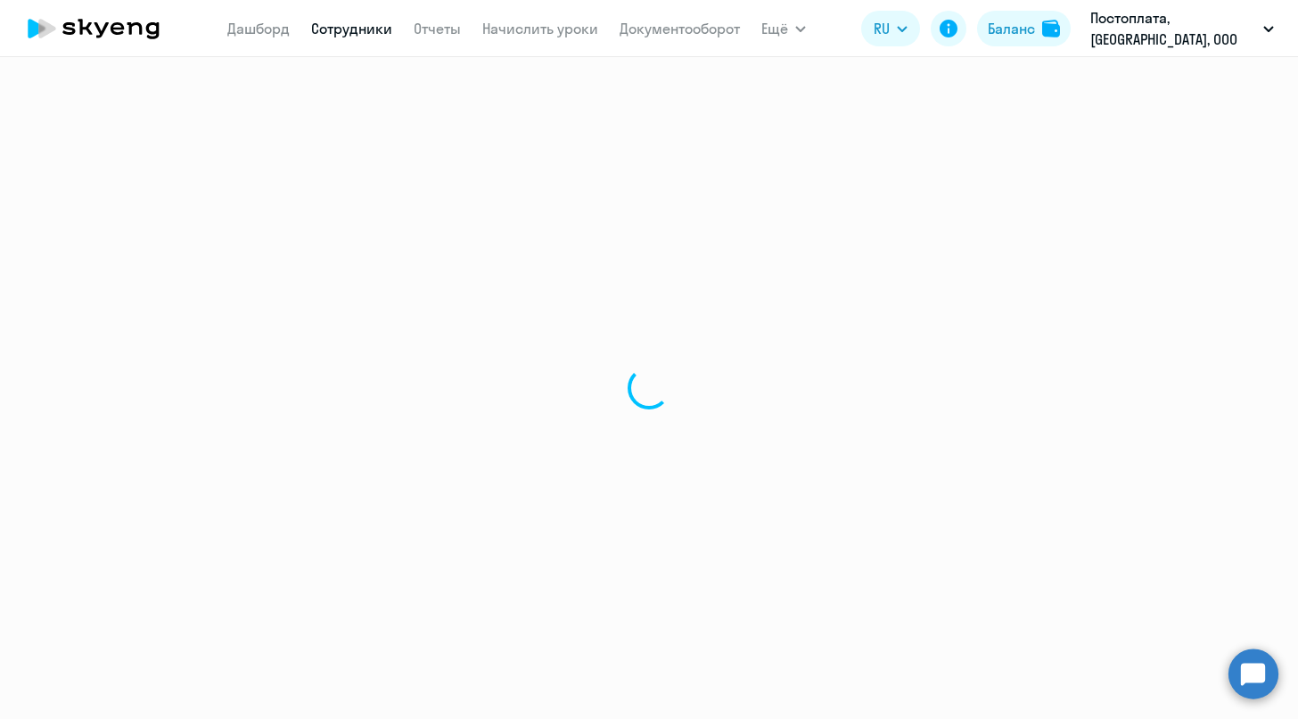
select select "30"
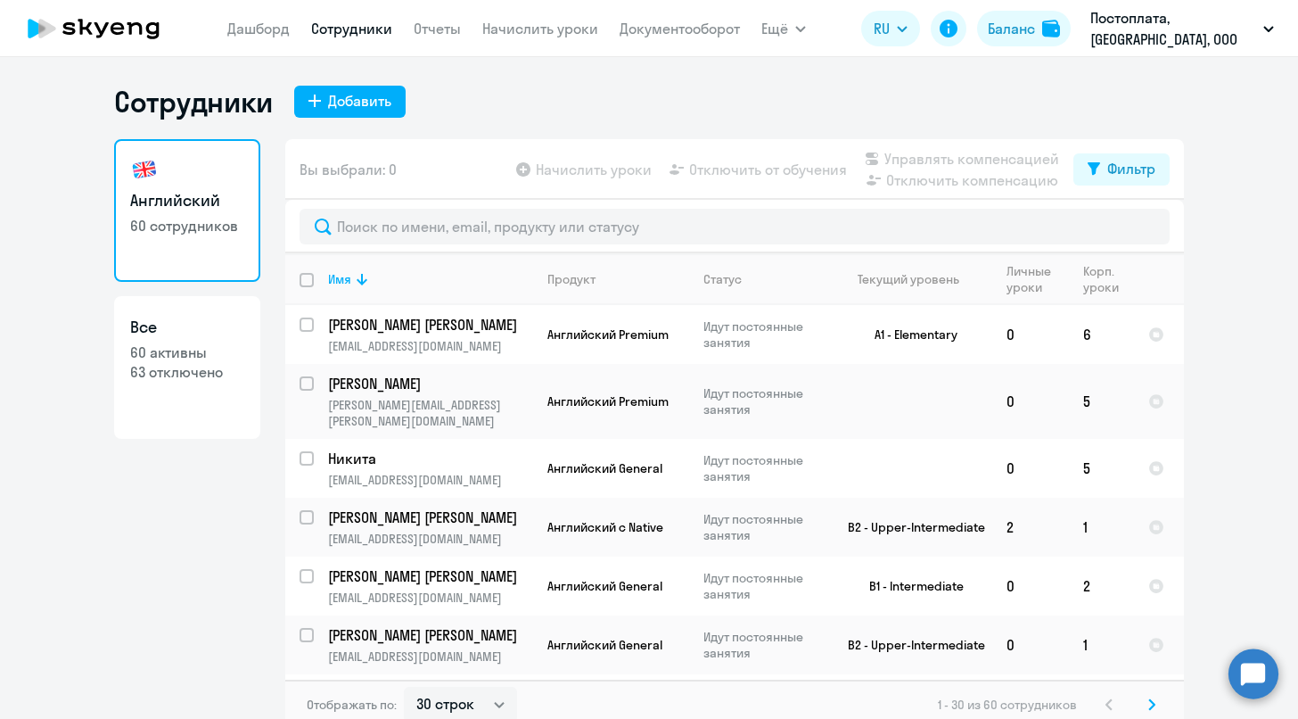
click at [103, 24] on icon at bounding box center [93, 28] width 157 height 45
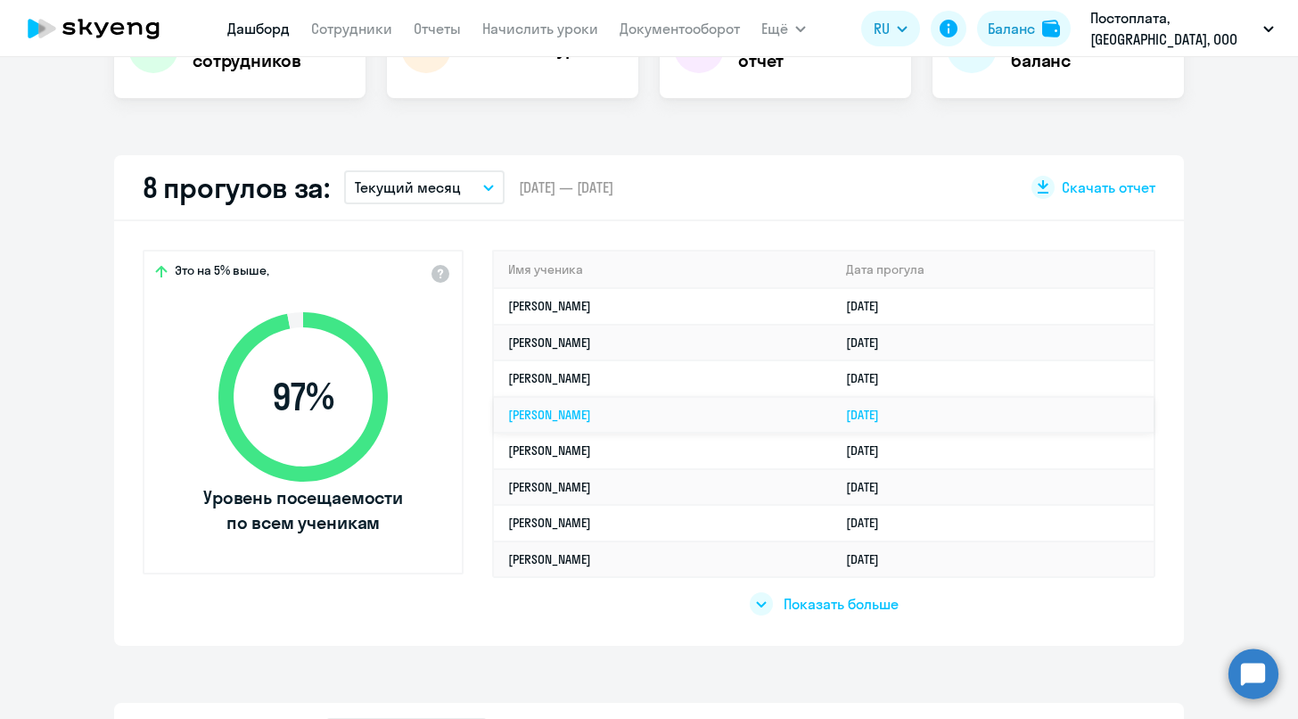
scroll to position [434, 0]
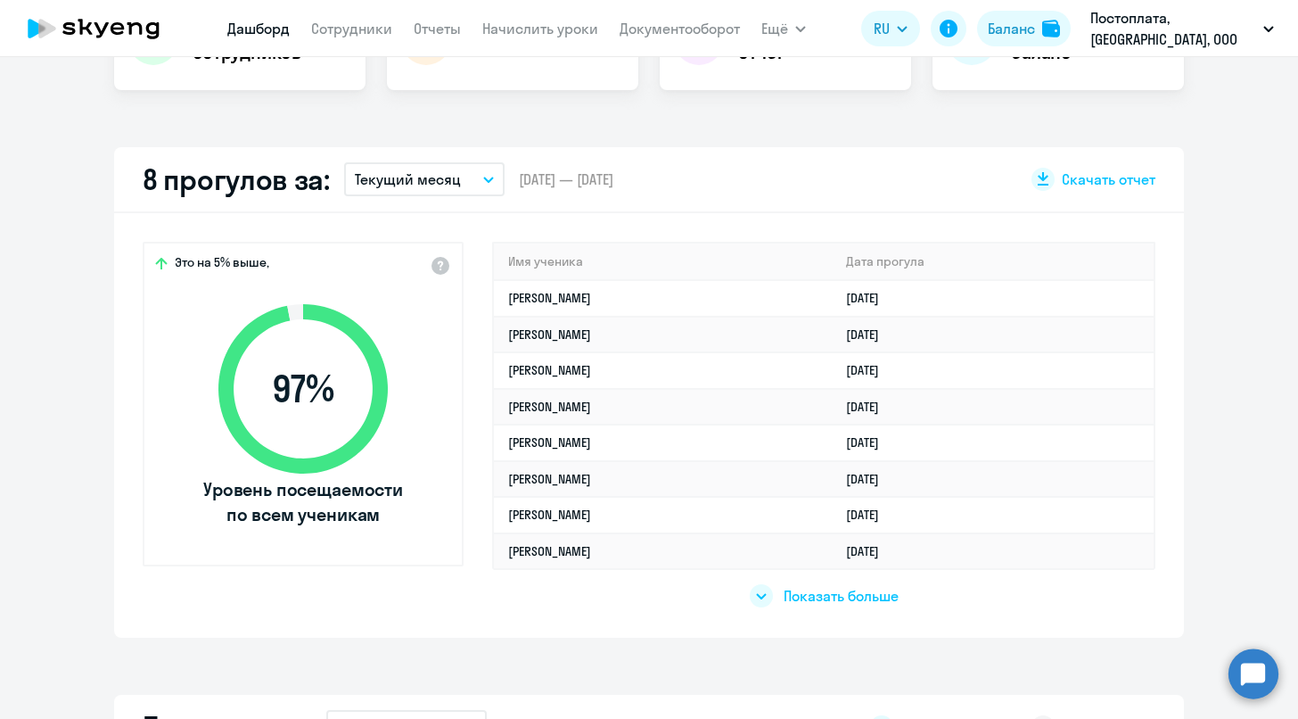
click at [803, 592] on span "Показать больше" at bounding box center [841, 596] width 115 height 20
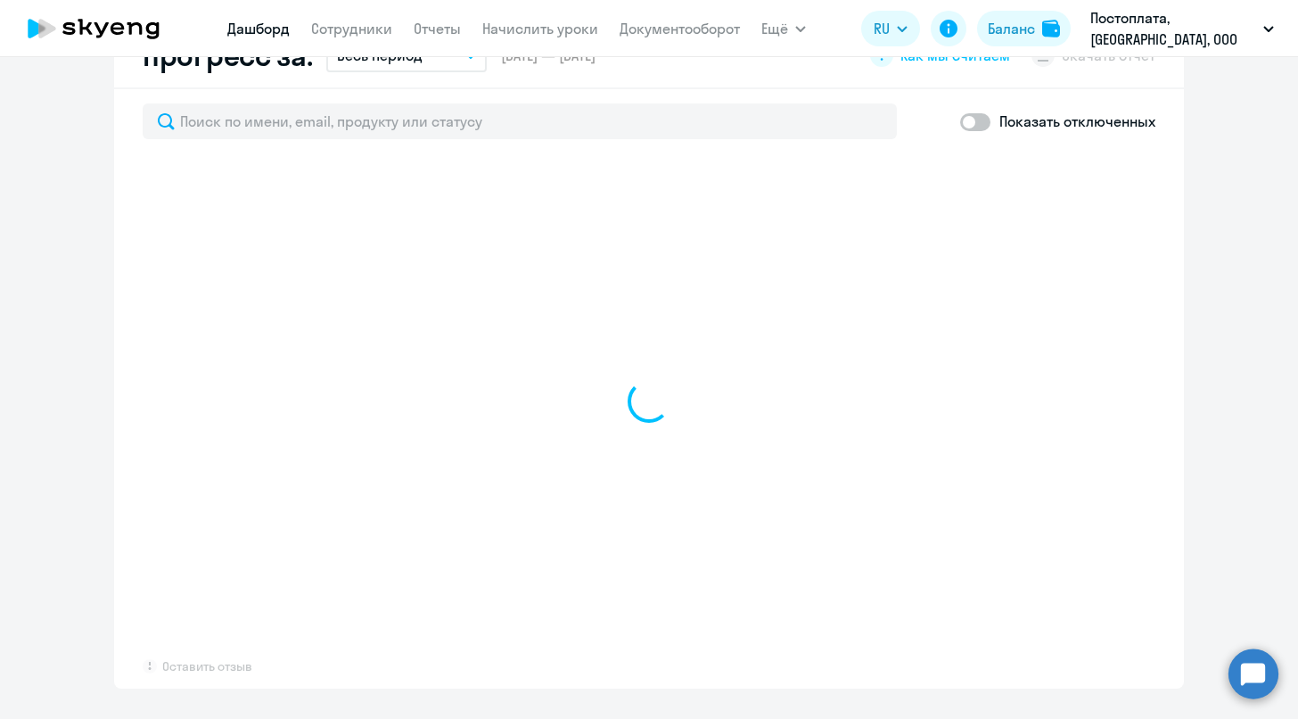
select select "30"
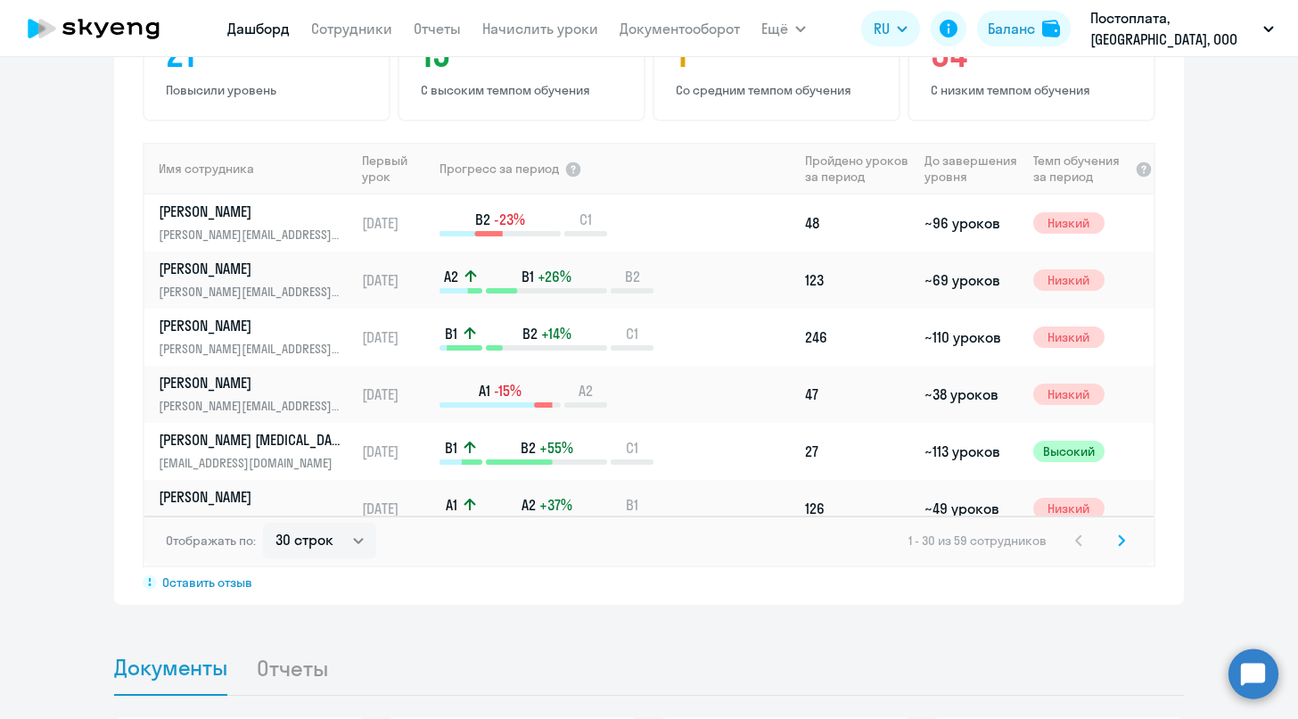
scroll to position [1245, 0]
click at [205, 272] on p "[PERSON_NAME]" at bounding box center [251, 267] width 184 height 20
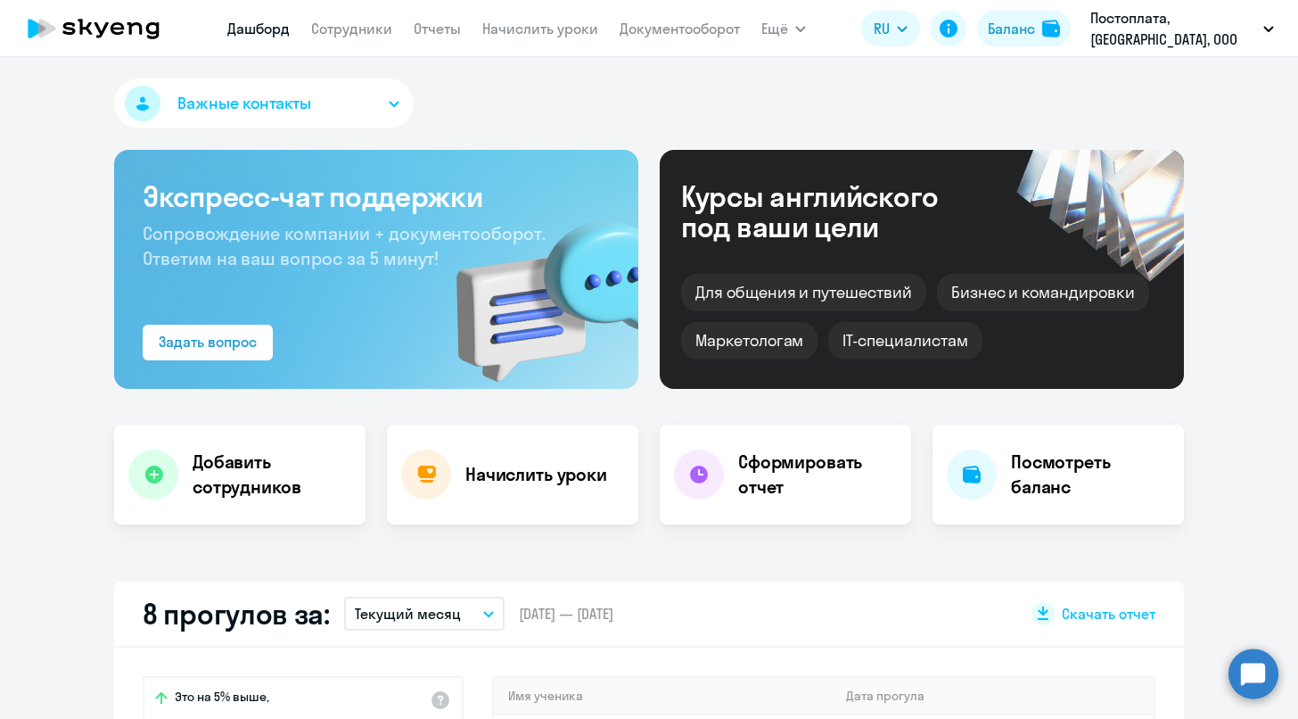
select select "english"
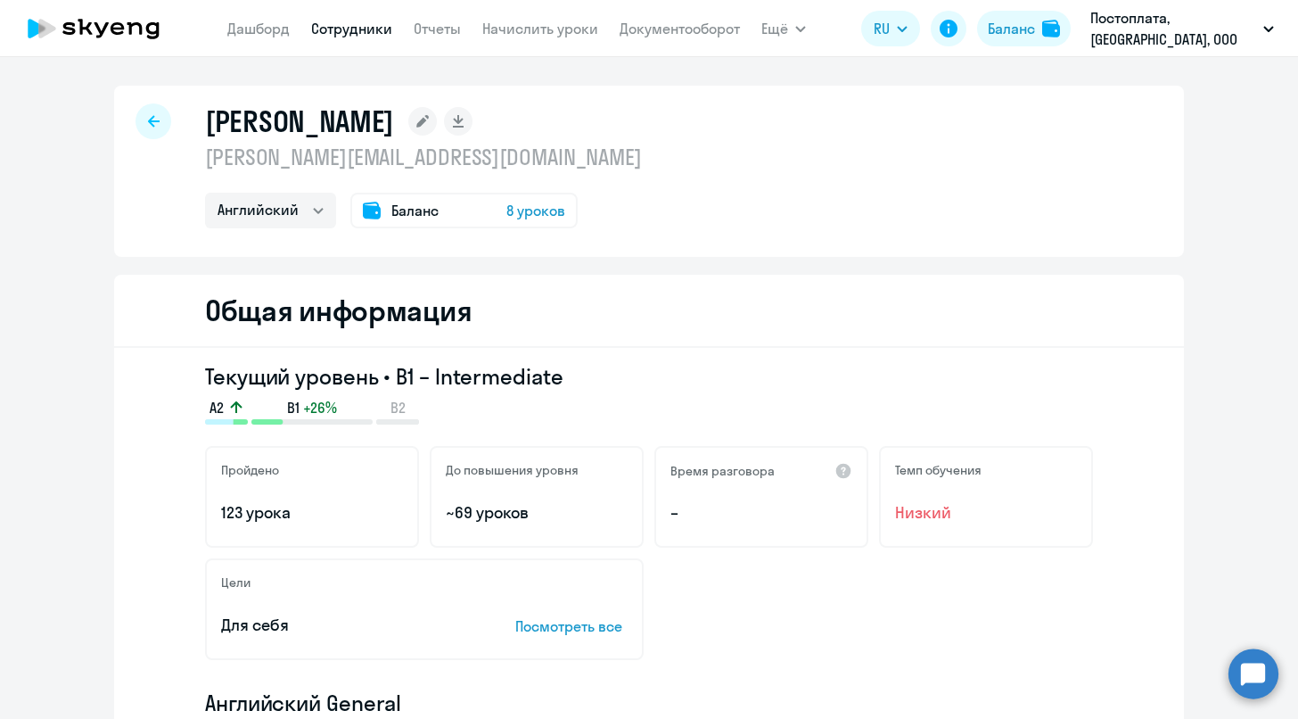
click at [367, 29] on link "Сотрудники" at bounding box center [351, 29] width 81 height 18
select select "30"
